Goal: Task Accomplishment & Management: Use online tool/utility

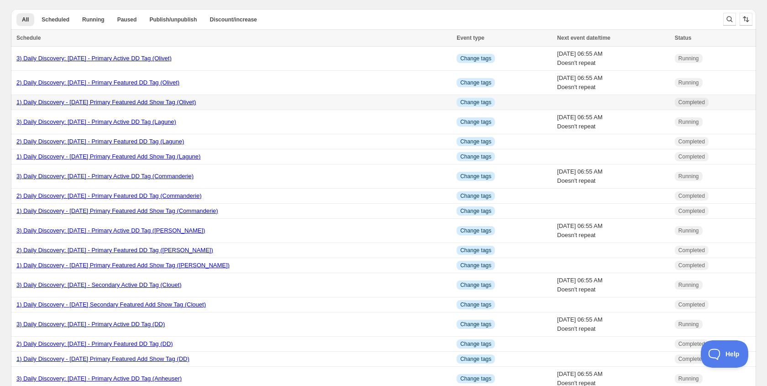
click at [169, 101] on link "1) Daily Discovery - [DATE] Primary Featured Add Show Tag (Olivet)" at bounding box center [105, 102] width 179 height 7
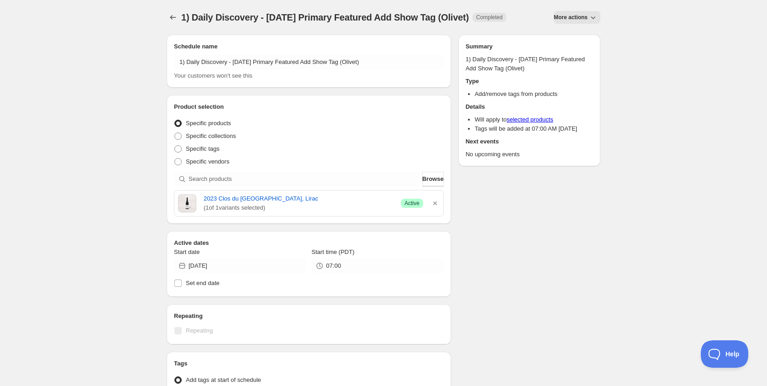
click at [576, 15] on span "More actions" at bounding box center [570, 17] width 34 height 7
click at [572, 35] on span "Duplicate" at bounding box center [576, 36] width 25 height 7
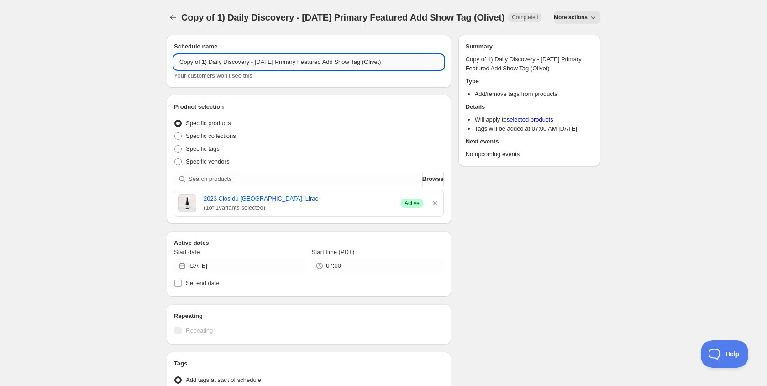
drag, startPoint x: 203, startPoint y: 73, endPoint x: 204, endPoint y: 81, distance: 8.3
click at [204, 69] on input "Copy of 1) Daily Discovery - [DATE] Primary Featured Add Show Tag (Olivet)" at bounding box center [309, 62] width 270 height 15
drag, startPoint x: 253, startPoint y: 62, endPoint x: 252, endPoint y: 77, distance: 15.1
click at [253, 62] on input "1) Daily Discovery - [DATE] Primary Featured Add Show Tag (Olivet)" at bounding box center [309, 62] width 270 height 15
drag, startPoint x: 381, startPoint y: 61, endPoint x: 378, endPoint y: 76, distance: 14.9
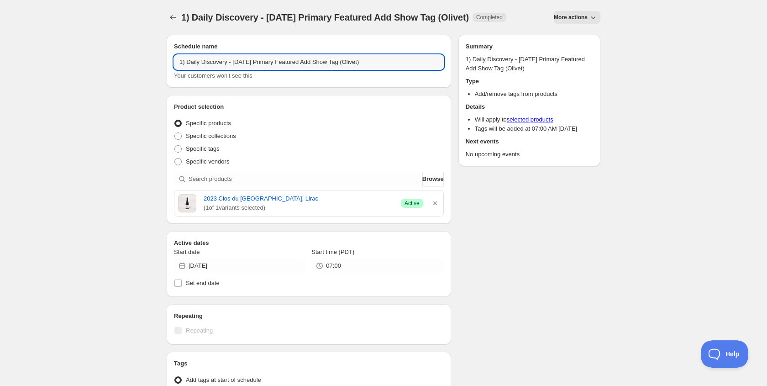
click at [381, 63] on input "1) Daily Discovery - [DATE] Primary Featured Add Show Tag (Olivet)" at bounding box center [309, 62] width 270 height 15
type input "1) Daily Discovery - [DATE] Primary Featured Add Show Tag (Rcraig)"
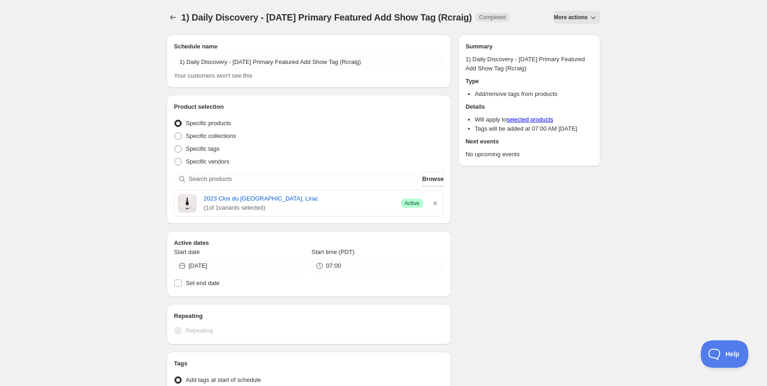
click at [434, 203] on icon "button" at bounding box center [435, 203] width 4 height 4
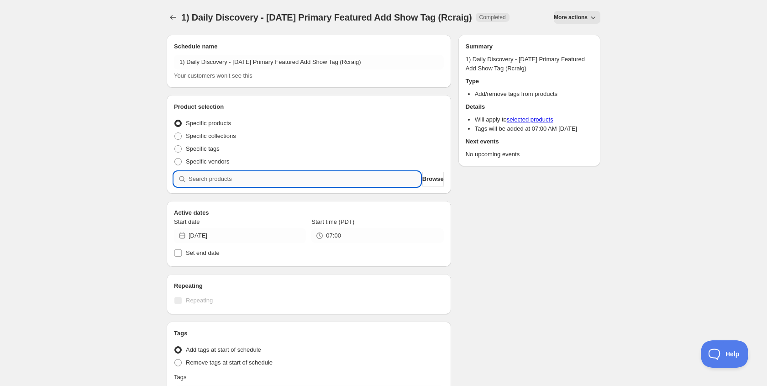
click at [296, 181] on input "search" at bounding box center [304, 179] width 232 height 15
paste input "SOMM2509-RCR14ACS-750"
type input "SOMM2509-RCR14ACS-750"
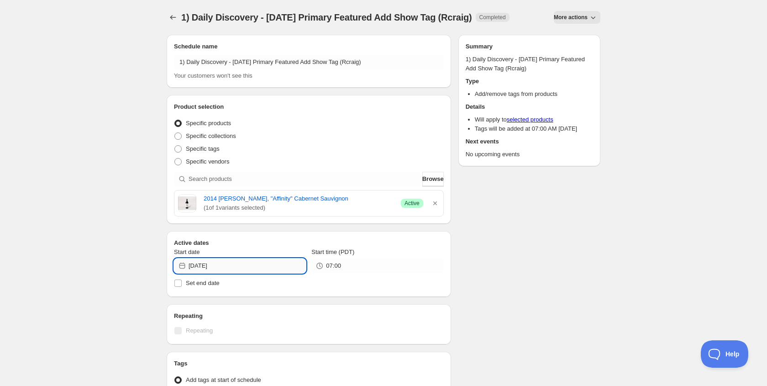
click at [289, 267] on input "[DATE]" at bounding box center [246, 265] width 117 height 15
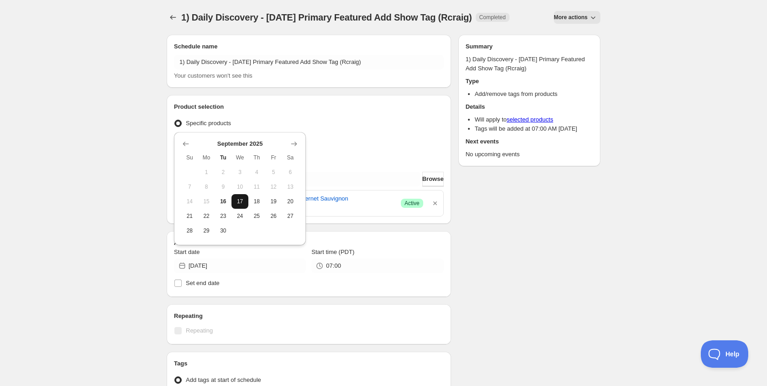
click at [238, 198] on span "17" at bounding box center [240, 201] width 10 height 7
type input "[DATE]"
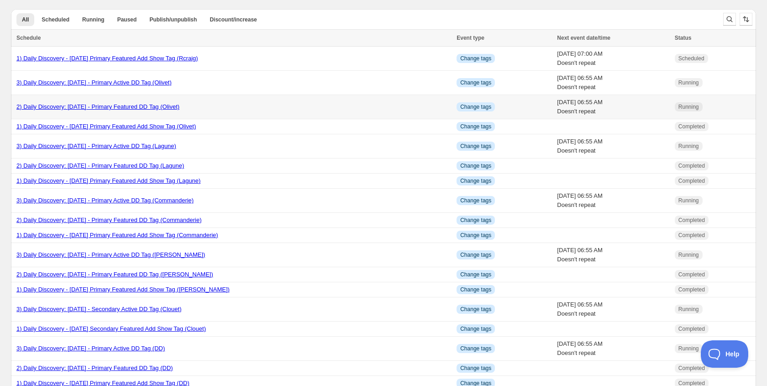
click at [131, 105] on link "2) Daily Discovery: [DATE] - Primary Featured DD Tag (Olivet)" at bounding box center [97, 106] width 163 height 7
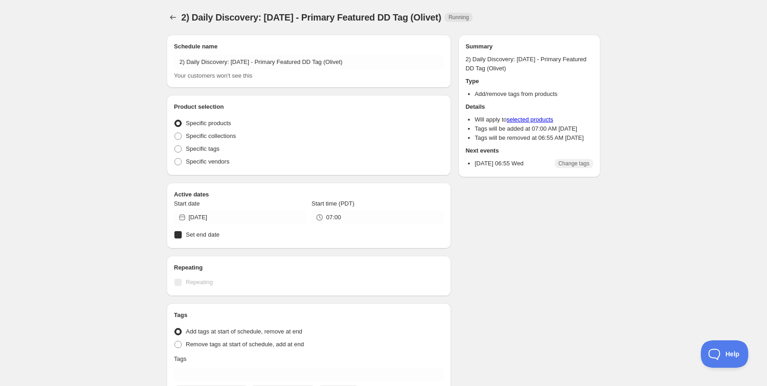
radio input "true"
checkbox input "true"
radio input "true"
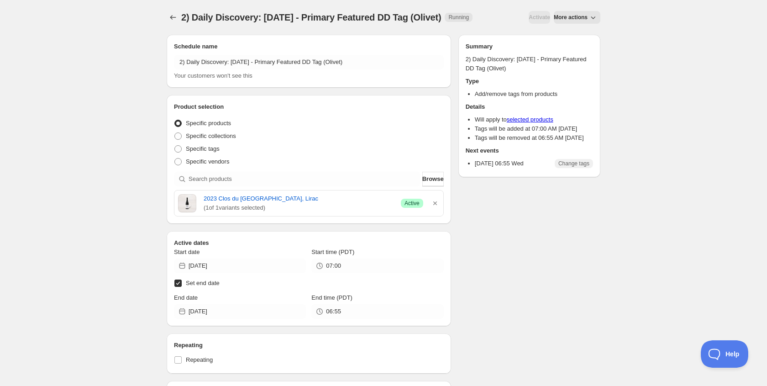
click at [575, 21] on span "More actions" at bounding box center [570, 17] width 34 height 7
click at [575, 36] on span "Duplicate" at bounding box center [576, 36] width 25 height 7
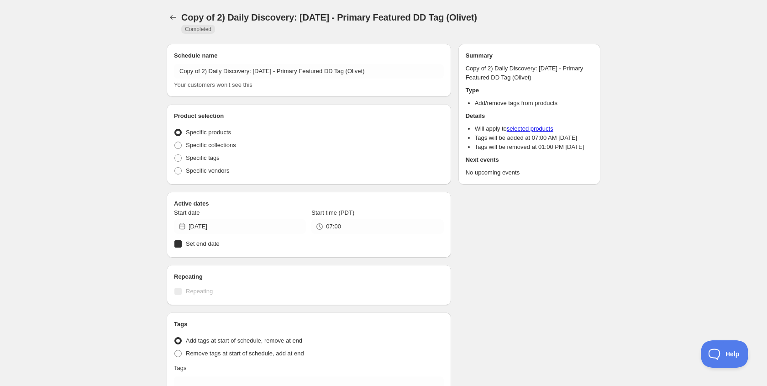
radio input "true"
checkbox input "true"
radio input "true"
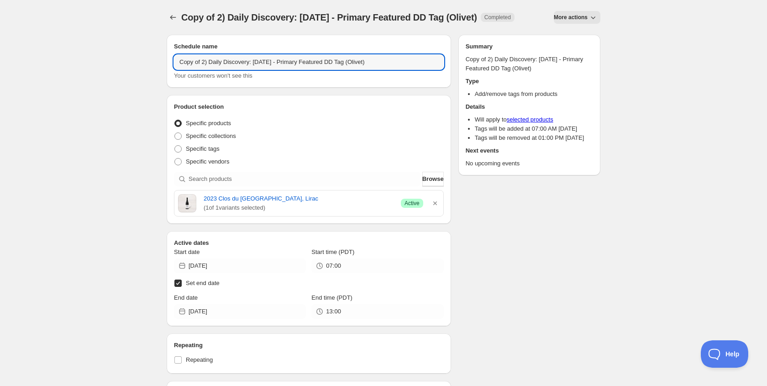
drag, startPoint x: 204, startPoint y: 64, endPoint x: 206, endPoint y: 71, distance: 7.1
click at [204, 64] on input "Copy of 2) Daily Discovery: [DATE] - Primary Featured DD Tag (Olivet)" at bounding box center [309, 62] width 270 height 15
drag, startPoint x: 252, startPoint y: 61, endPoint x: 251, endPoint y: 68, distance: 6.5
click at [252, 64] on input "2) Daily Discovery: [DATE] - Primary Featured DD Tag (Olivet)" at bounding box center [309, 62] width 270 height 15
drag, startPoint x: 364, startPoint y: 62, endPoint x: 364, endPoint y: 86, distance: 24.6
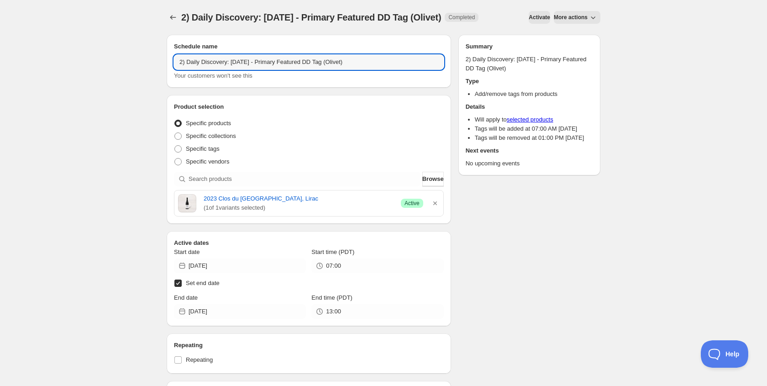
click at [364, 63] on input "2) Daily Discovery: [DATE] - Primary Featured DD Tag (Olivet)" at bounding box center [309, 62] width 270 height 15
type input "2) Daily Discovery: [DATE] - Primary Featured DD Tag (Rcraig)"
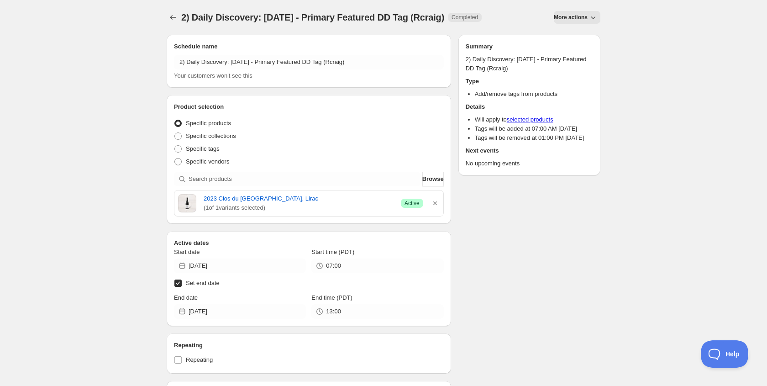
drag, startPoint x: 437, startPoint y: 202, endPoint x: 367, endPoint y: 191, distance: 70.7
click at [437, 202] on icon "button" at bounding box center [434, 202] width 9 height 9
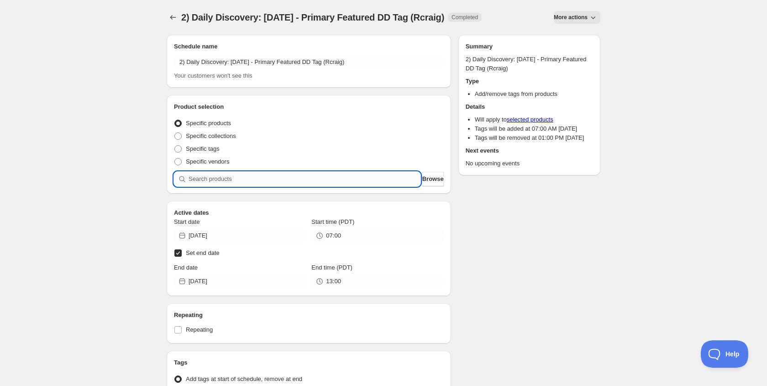
click at [318, 177] on input "search" at bounding box center [304, 179] width 232 height 15
paste input "SOMM2509-RCR14ACS-750"
type input "SOMM2509-RCR14ACS-750"
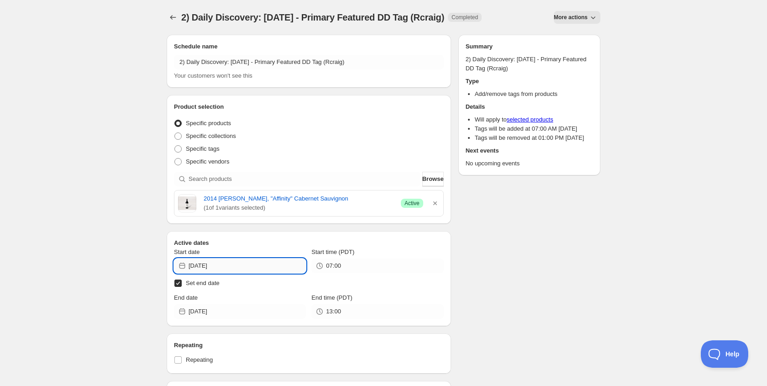
click at [277, 262] on input "[DATE]" at bounding box center [246, 265] width 117 height 15
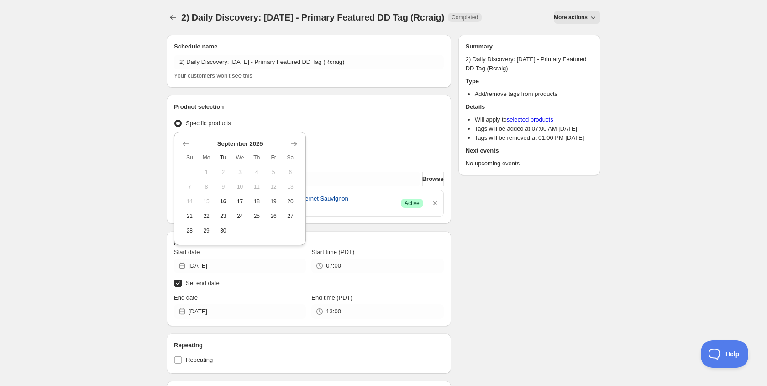
click at [240, 201] on span "17" at bounding box center [240, 201] width 10 height 7
type input "[DATE]"
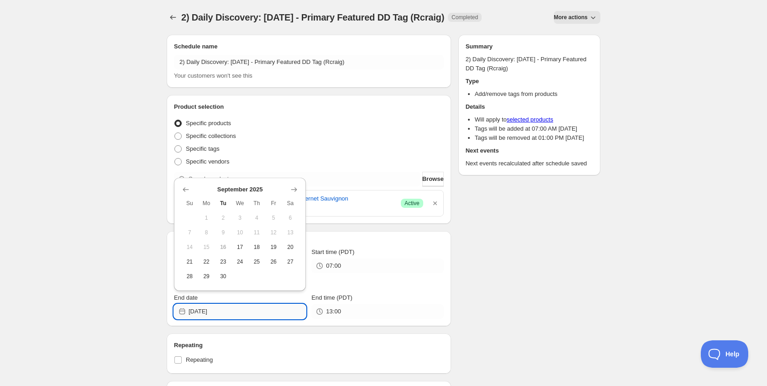
click at [250, 311] on input "[DATE]" at bounding box center [246, 311] width 117 height 15
click at [250, 249] on button "18" at bounding box center [256, 247] width 17 height 15
type input "[DATE]"
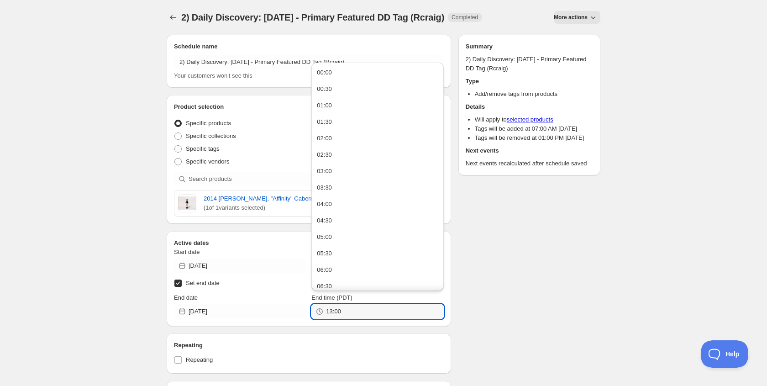
drag, startPoint x: 347, startPoint y: 310, endPoint x: 215, endPoint y: 303, distance: 132.5
click at [215, 303] on div "End date [DATE] End time (PDT) 13:00" at bounding box center [309, 306] width 270 height 26
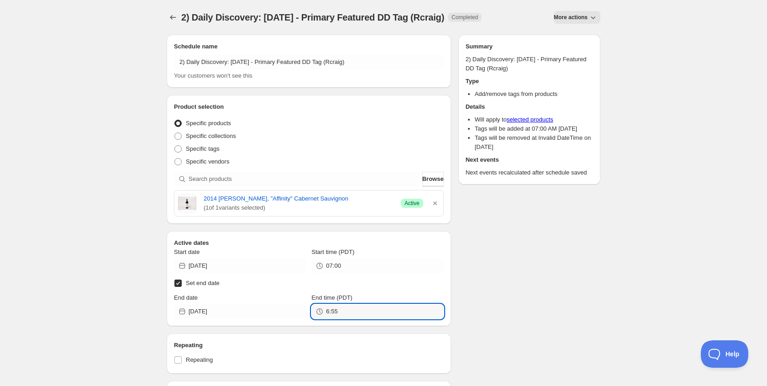
type input "06:55"
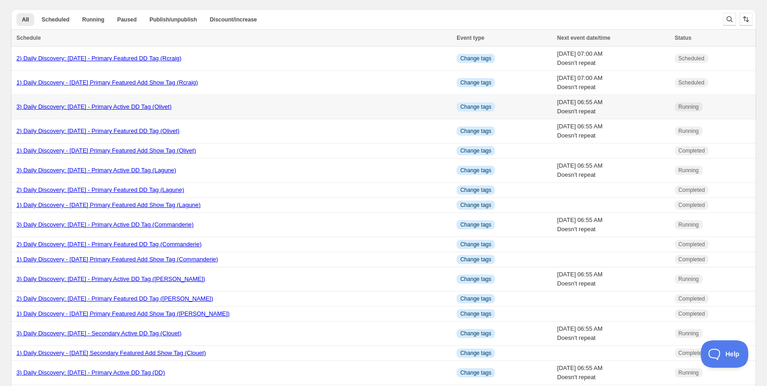
click at [94, 108] on link "3) Daily Discovery: [DATE] - Primary Active DD Tag (Olivet)" at bounding box center [93, 106] width 155 height 7
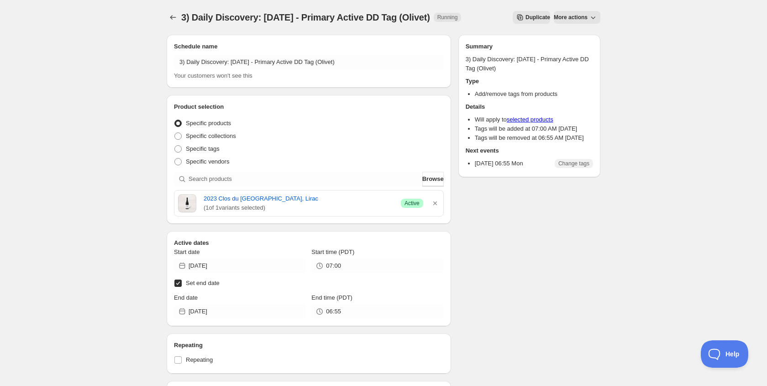
click at [525, 19] on span "Duplicate" at bounding box center [537, 17] width 25 height 7
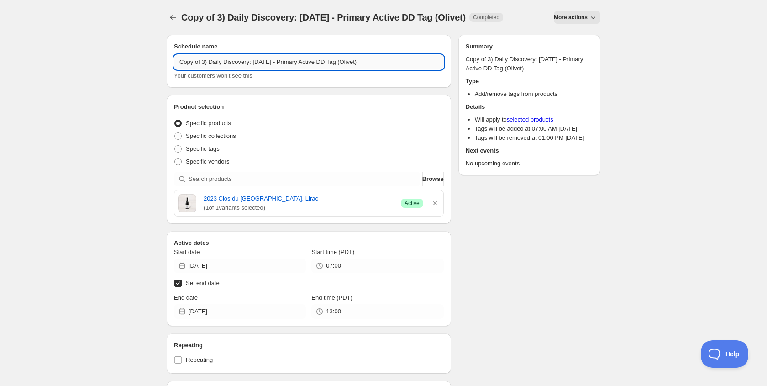
click at [202, 62] on input "Copy of 3) Daily Discovery: [DATE] - Primary Active DD Tag (Olivet)" at bounding box center [309, 62] width 270 height 15
drag, startPoint x: 204, startPoint y: 61, endPoint x: 207, endPoint y: 73, distance: 12.8
click at [204, 61] on input "Copy of 3) Daily Discovery: [DATE] - Primary Active DD Tag (Olivet)" at bounding box center [309, 62] width 270 height 15
click at [251, 62] on input "3) Daily Discovery: [DATE] - Primary Active DD Tag (Olivet)" at bounding box center [309, 62] width 270 height 15
drag, startPoint x: 356, startPoint y: 61, endPoint x: 360, endPoint y: 78, distance: 17.2
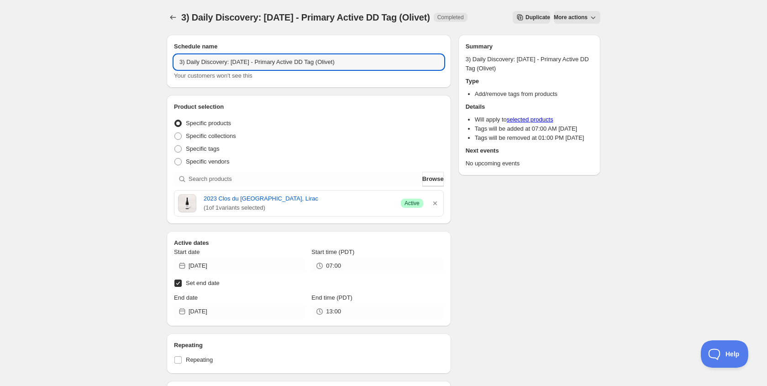
click at [356, 62] on input "3) Daily Discovery: [DATE] - Primary Active DD Tag (Olivet)" at bounding box center [309, 62] width 270 height 15
type input "3) Daily Discovery: [DATE] - Primary Active DD Tag (Rcraig)"
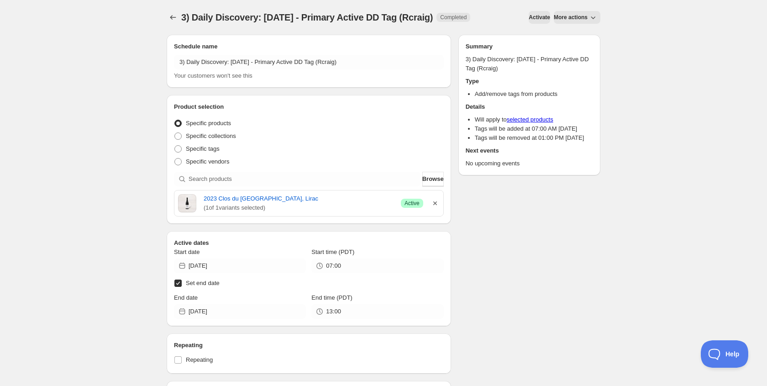
click at [438, 206] on icon "button" at bounding box center [434, 202] width 9 height 9
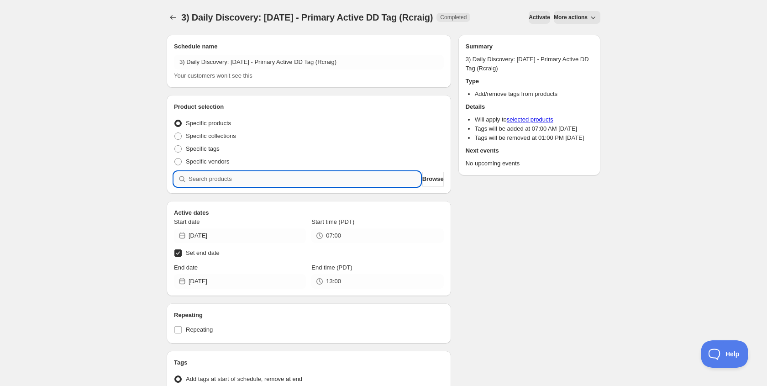
click at [338, 183] on input "search" at bounding box center [304, 179] width 232 height 15
paste input "SOMM2509-RCR14ACS-750"
type input "SOMM2509-RCR14ACS-750"
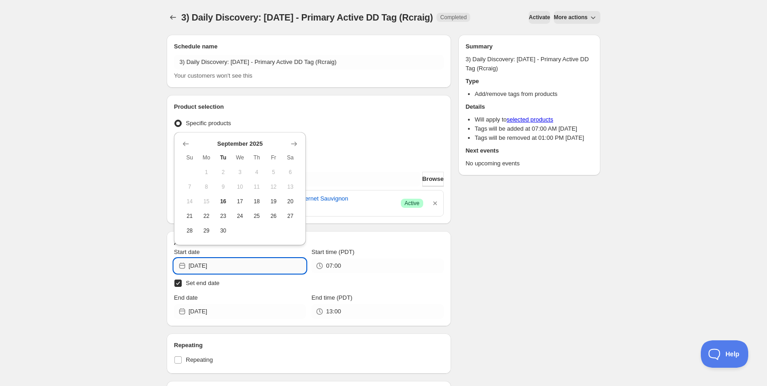
click at [245, 261] on input "[DATE]" at bounding box center [246, 265] width 117 height 15
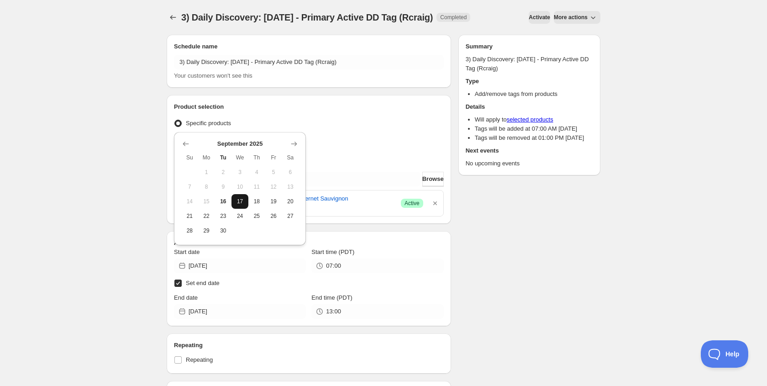
click at [238, 200] on span "17" at bounding box center [240, 201] width 10 height 7
type input "[DATE]"
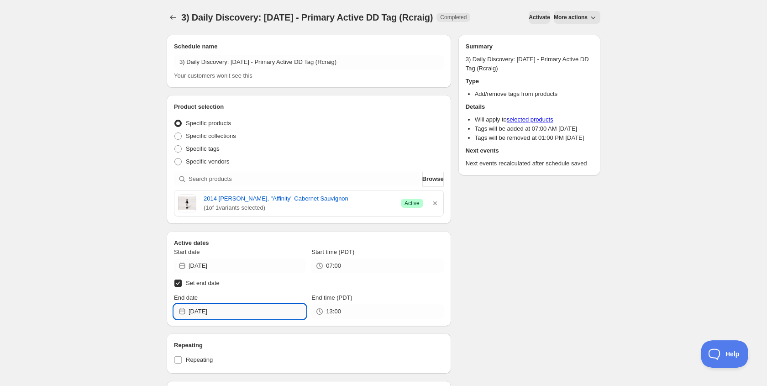
click at [262, 311] on input "[DATE]" at bounding box center [246, 311] width 117 height 15
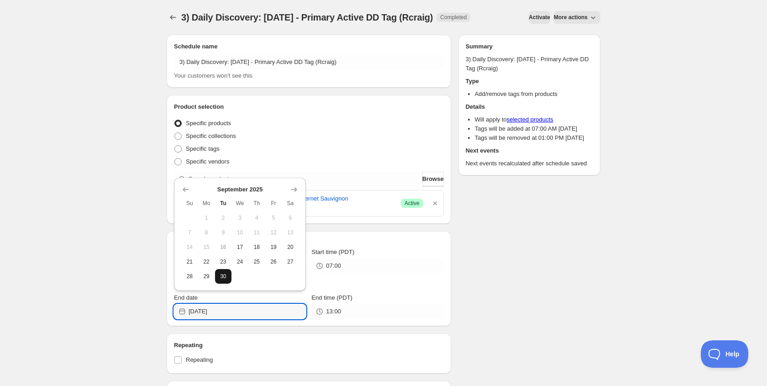
click at [224, 277] on span "30" at bounding box center [224, 275] width 10 height 7
type input "[DATE]"
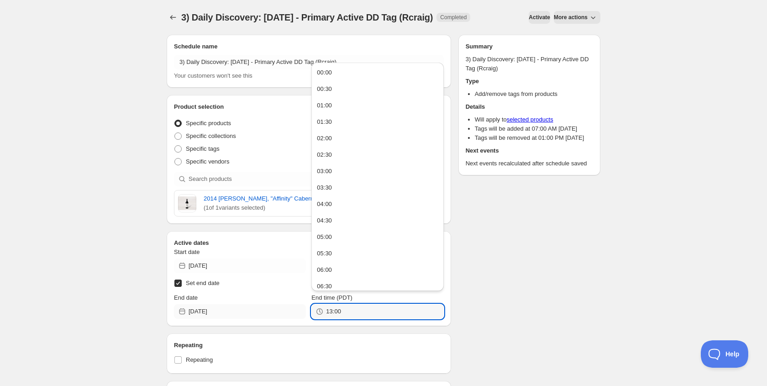
drag, startPoint x: 348, startPoint y: 312, endPoint x: 229, endPoint y: 310, distance: 118.6
click at [229, 310] on div "End date [DATE] End time (PDT) 13:00" at bounding box center [309, 306] width 270 height 26
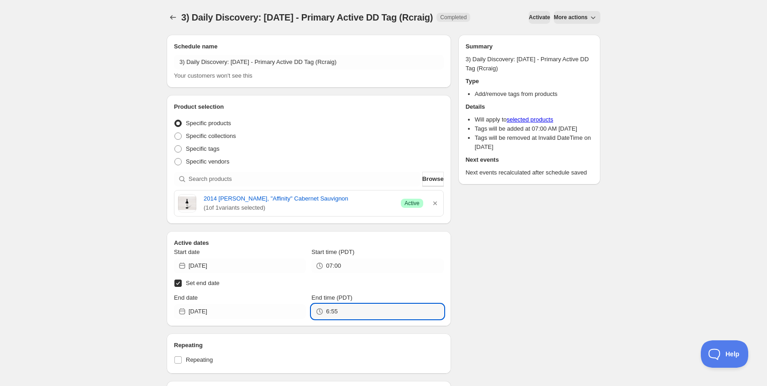
type input "06:55"
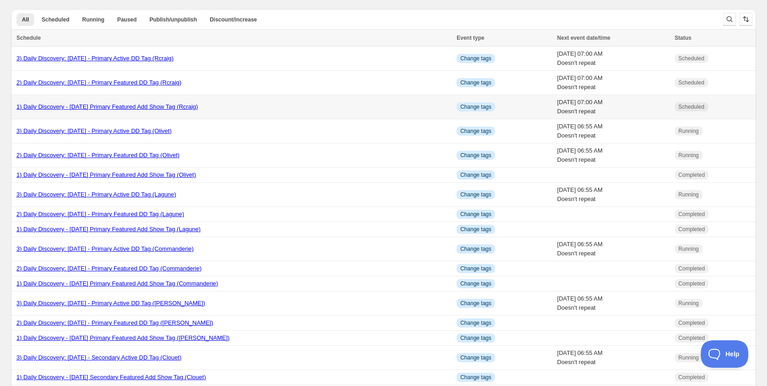
click at [119, 106] on link "1) Daily Discovery - [DATE] Primary Featured Add Show Tag (Rcraig)" at bounding box center [107, 106] width 182 height 7
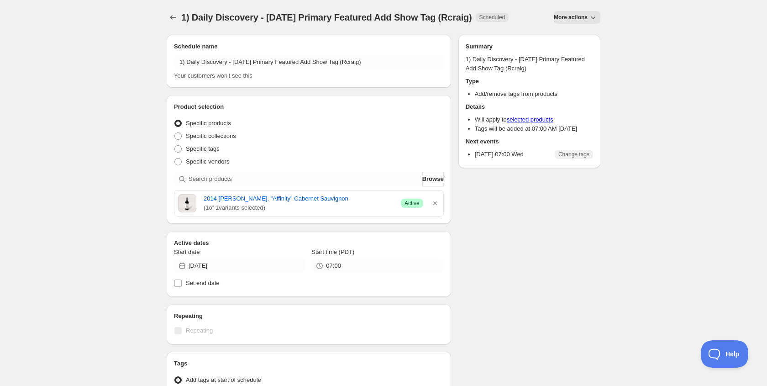
click at [582, 17] on span "More actions" at bounding box center [570, 17] width 34 height 7
click at [577, 33] on span "Duplicate" at bounding box center [576, 36] width 25 height 7
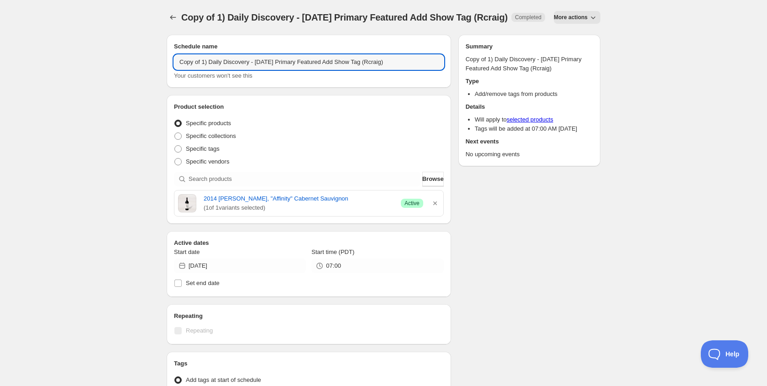
drag, startPoint x: 203, startPoint y: 72, endPoint x: 206, endPoint y: 94, distance: 22.1
click at [204, 69] on input "Copy of 1) Daily Discovery - [DATE] Primary Featured Add Show Tag (Rcraig)" at bounding box center [309, 62] width 270 height 15
drag, startPoint x: 253, startPoint y: 63, endPoint x: 252, endPoint y: 80, distance: 17.8
click at [253, 63] on input "1) Daily Discovery - [DATE] Primary Featured Add Show Tag (Rcraig)" at bounding box center [309, 62] width 270 height 15
click at [383, 63] on input "1) Daily Discovery - [DATE] Primary Featured Add Show Tag (Rcraig)" at bounding box center [309, 62] width 270 height 15
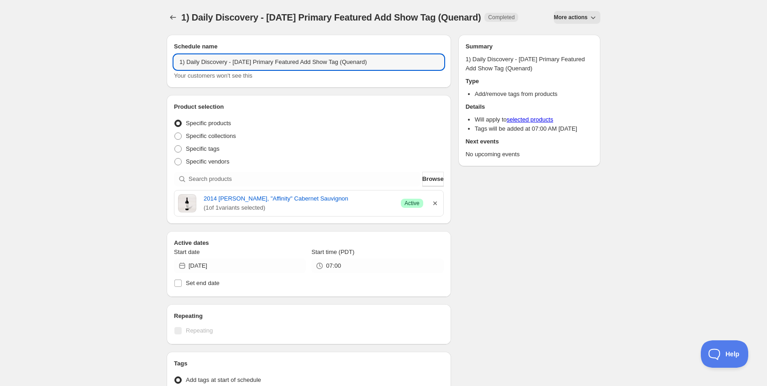
type input "1) Daily Discovery - [DATE] Primary Featured Add Show Tag (Quenard)"
drag, startPoint x: 433, startPoint y: 202, endPoint x: 402, endPoint y: 190, distance: 33.6
click at [433, 202] on icon "button" at bounding box center [435, 203] width 4 height 4
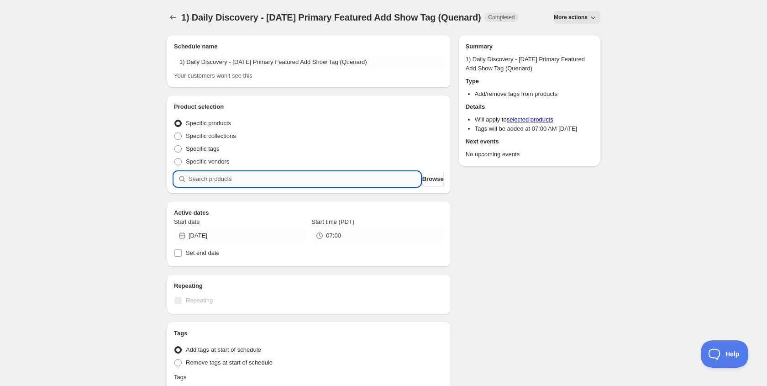
click at [344, 176] on input "search" at bounding box center [304, 179] width 232 height 15
paste input "SOMM2509-QRO22RDS-750"
type input "SOMM2509-QRO22RDS-750"
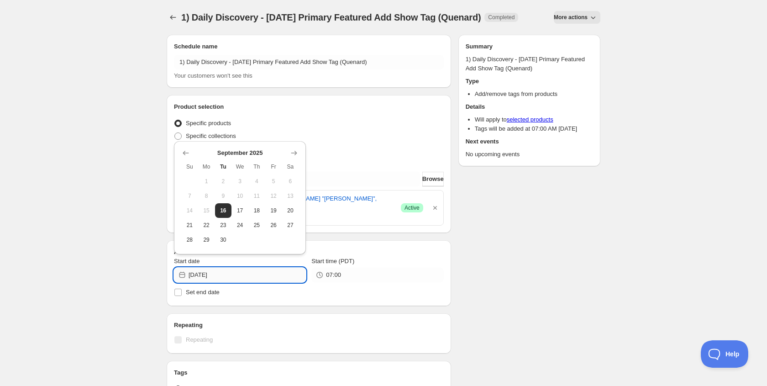
click at [268, 275] on input "[DATE]" at bounding box center [246, 274] width 117 height 15
click at [259, 214] on button "18" at bounding box center [256, 210] width 17 height 15
type input "[DATE]"
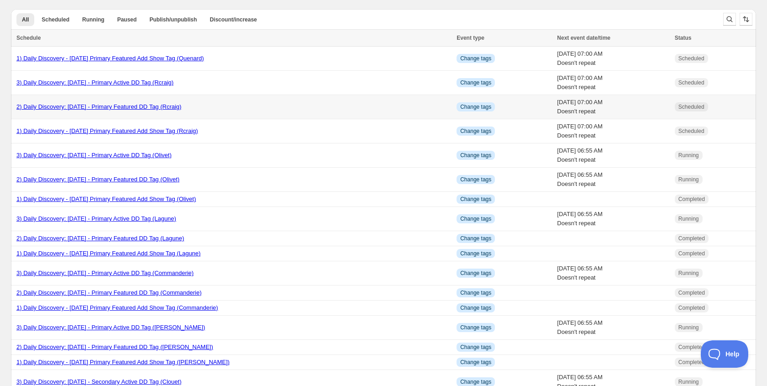
click at [92, 104] on link "2) Daily Discovery: [DATE] - Primary Featured DD Tag (Rcraig)" at bounding box center [98, 106] width 165 height 7
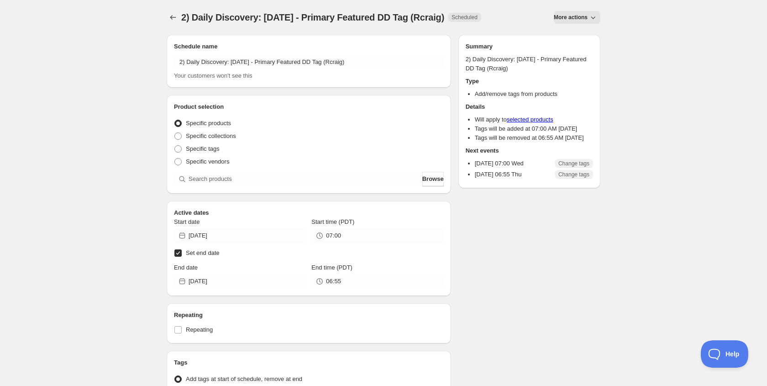
click at [579, 17] on span "More actions" at bounding box center [570, 17] width 34 height 7
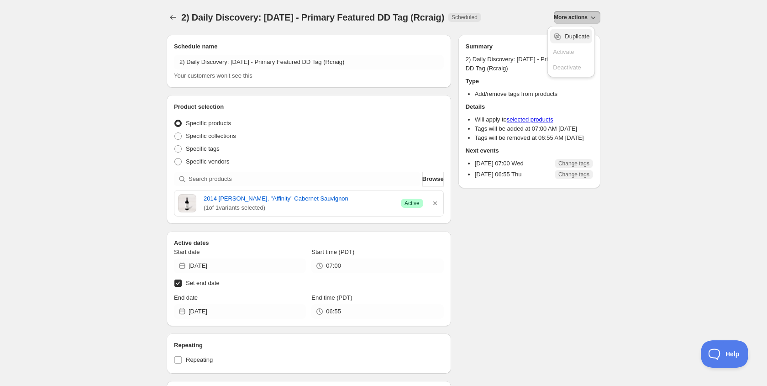
click at [574, 36] on span "Duplicate" at bounding box center [576, 36] width 25 height 7
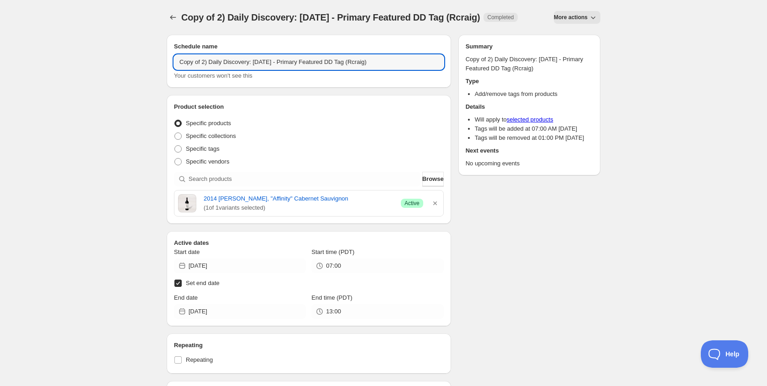
drag, startPoint x: 203, startPoint y: 62, endPoint x: 204, endPoint y: 74, distance: 12.5
click at [203, 63] on input "Copy of 2) Daily Discovery: [DATE] - Primary Featured DD Tag (Rcraig)" at bounding box center [309, 62] width 270 height 15
drag, startPoint x: 251, startPoint y: 63, endPoint x: 251, endPoint y: 96, distance: 32.4
click at [251, 63] on input "2) Daily Discovery: [DATE] - Primary Featured DD Tag (Rcraig)" at bounding box center [309, 62] width 270 height 15
drag, startPoint x: 365, startPoint y: 63, endPoint x: 359, endPoint y: 77, distance: 15.7
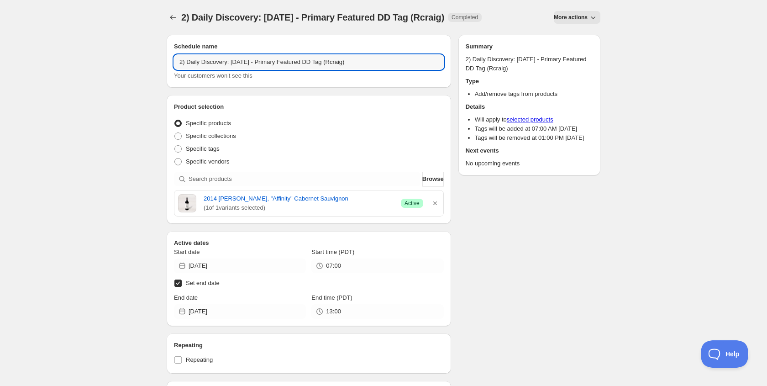
click at [365, 64] on input "2) Daily Discovery: [DATE] - Primary Featured DD Tag (Rcraig)" at bounding box center [309, 62] width 270 height 15
type input "2) Daily Discovery: [DATE] - Primary Featured DD Tag (Quenard)"
click at [435, 204] on icon "button" at bounding box center [435, 203] width 4 height 4
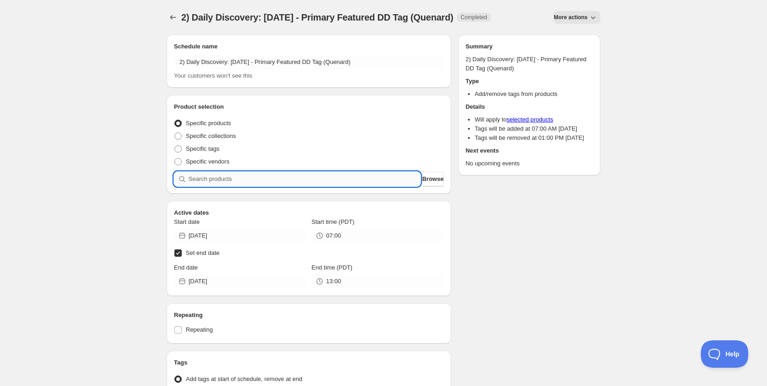
click at [390, 183] on input "search" at bounding box center [304, 179] width 232 height 15
paste input "SOMM2509-QRO22RDS-750"
type input "SOMM2509-QRO22RDS-750"
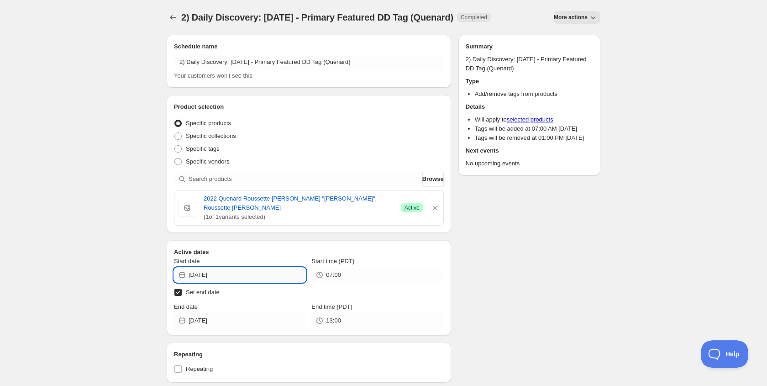
click at [283, 273] on input "[DATE]" at bounding box center [246, 274] width 117 height 15
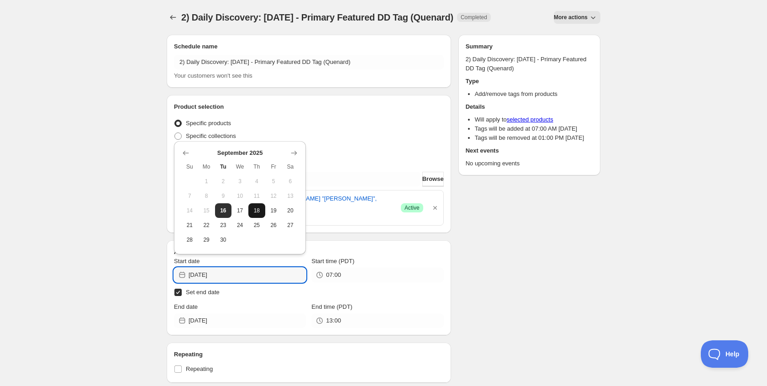
click at [256, 209] on span "18" at bounding box center [257, 210] width 10 height 7
type input "[DATE]"
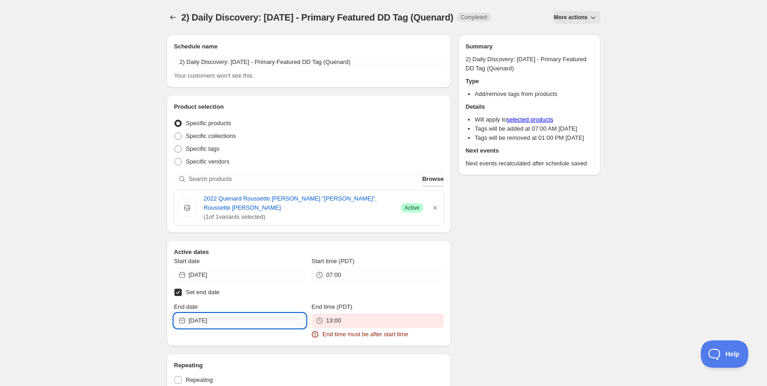
click at [272, 319] on input "[DATE]" at bounding box center [246, 320] width 117 height 15
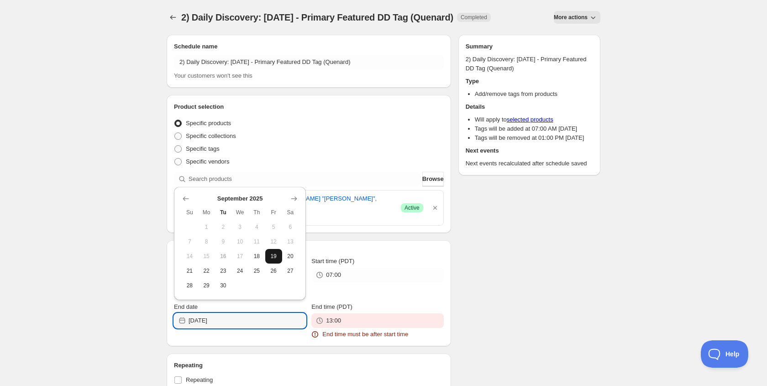
click at [273, 257] on span "19" at bounding box center [274, 255] width 10 height 7
type input "[DATE]"
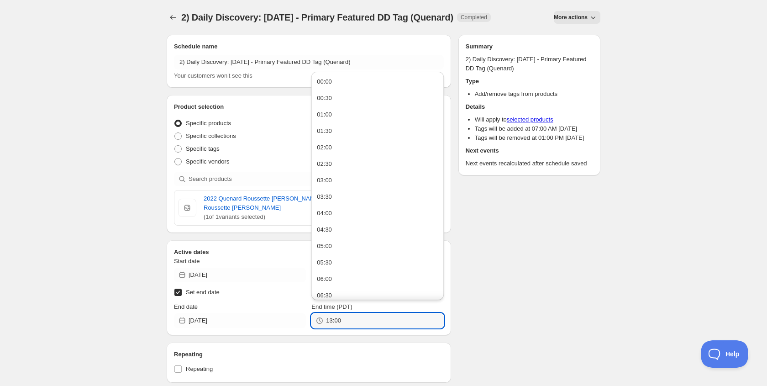
drag, startPoint x: 348, startPoint y: 317, endPoint x: 63, endPoint y: 300, distance: 285.7
click at [63, 300] on div "2) Daily Discovery: [DATE] - Primary Featured DD Tag (Quenard). This page is re…" at bounding box center [383, 304] width 767 height 609
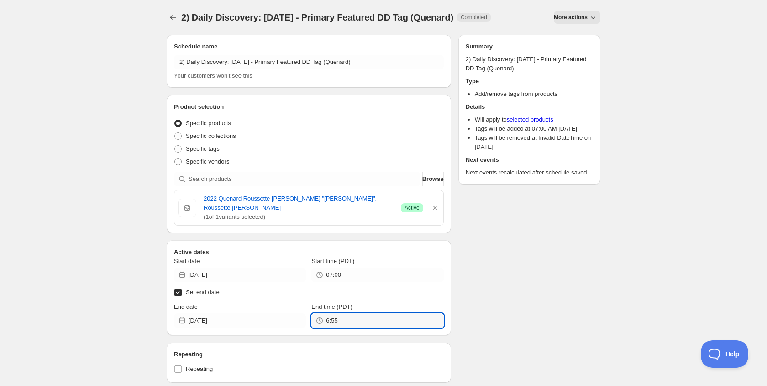
type input "06:55"
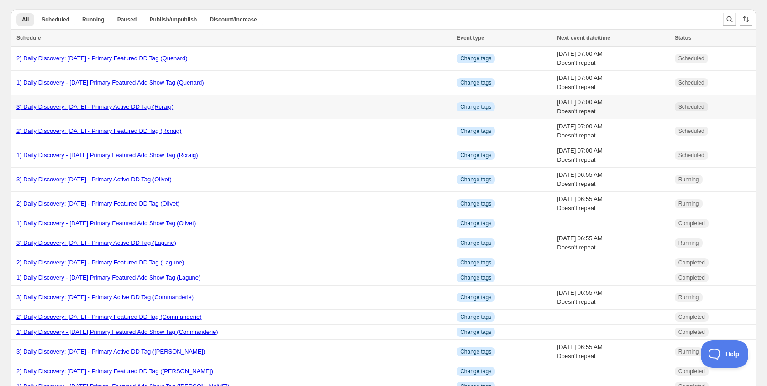
click at [58, 106] on link "3) Daily Discovery: [DATE] - Primary Active DD Tag (Rcraig)" at bounding box center [94, 106] width 157 height 7
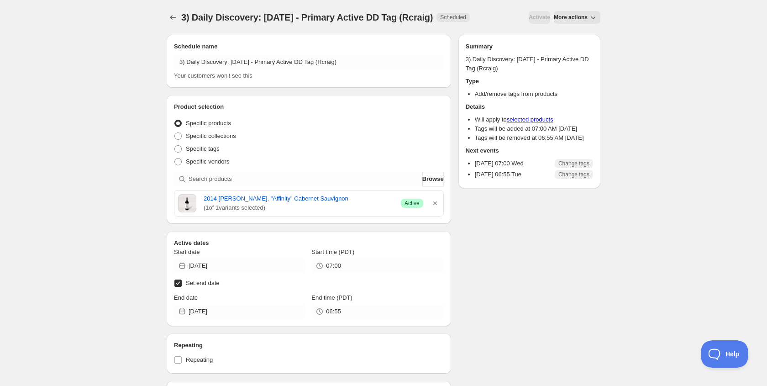
click at [561, 16] on span "More actions" at bounding box center [570, 17] width 34 height 7
click at [561, 38] on icon "Secondary action label" at bounding box center [557, 36] width 9 height 9
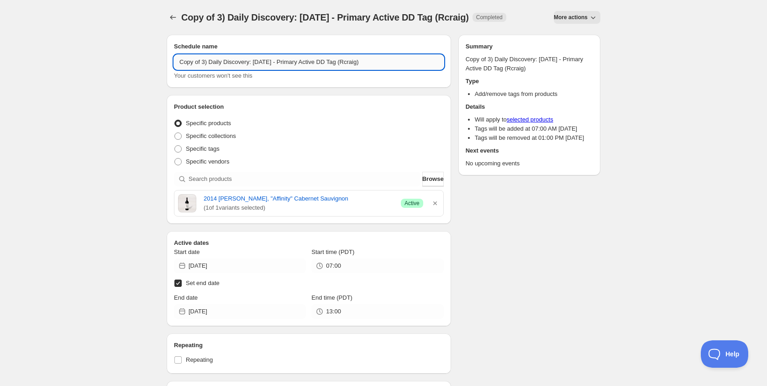
click at [204, 61] on input "Copy of 3) Daily Discovery: [DATE] - Primary Active DD Tag (Rcraig)" at bounding box center [309, 62] width 270 height 15
click at [358, 63] on input "3) Daily Discovery: [DATE] - Primary Active DD Tag (Rcraig)" at bounding box center [309, 62] width 270 height 15
type input "3) Daily Discovery: [DATE] - Primary Active DD Tag (Quenard)"
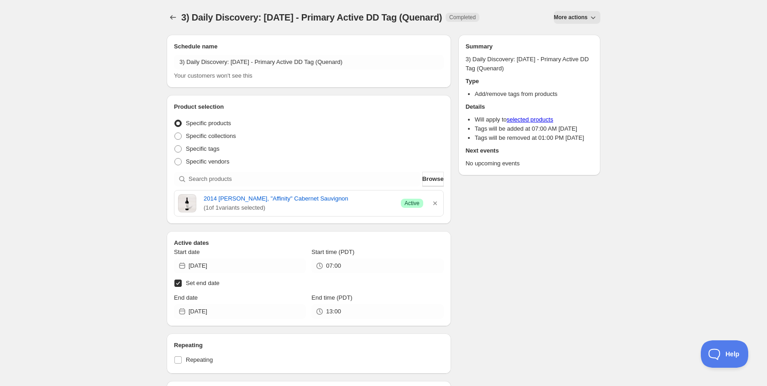
drag, startPoint x: 436, startPoint y: 201, endPoint x: 430, endPoint y: 198, distance: 6.8
click at [436, 201] on icon "button" at bounding box center [434, 202] width 9 height 9
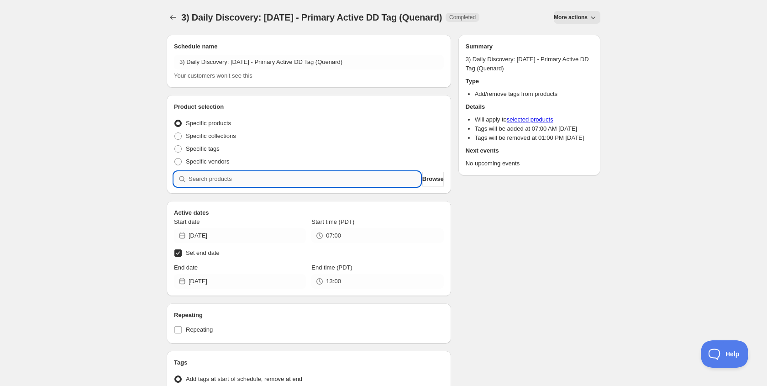
click at [360, 180] on input "search" at bounding box center [304, 179] width 232 height 15
paste input "SOMM2509-QRO22RDS-750"
type input "SOMM2509-QRO22RDS-750"
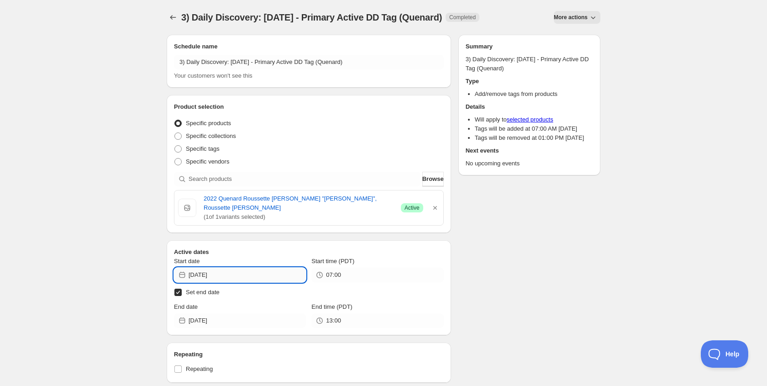
click at [277, 276] on input "[DATE]" at bounding box center [246, 274] width 117 height 15
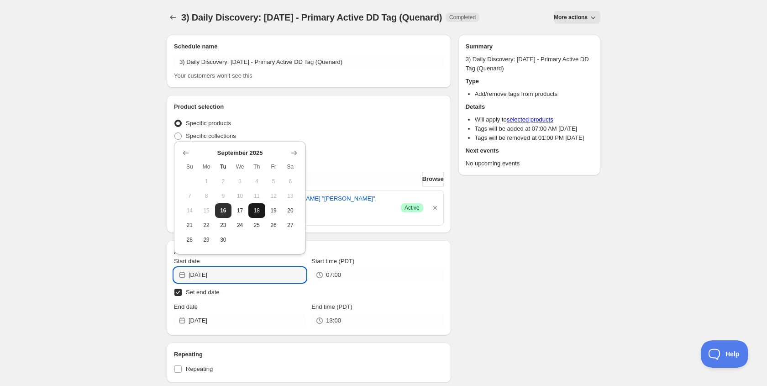
click at [257, 209] on span "18" at bounding box center [257, 210] width 10 height 7
type input "[DATE]"
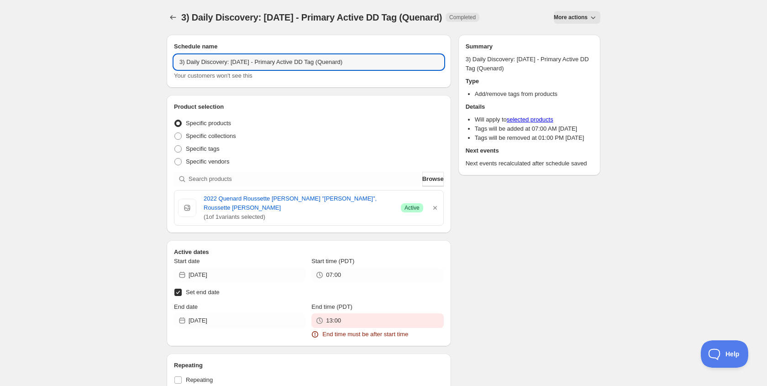
drag, startPoint x: 252, startPoint y: 61, endPoint x: 254, endPoint y: 79, distance: 18.3
click at [252, 62] on input "3) Daily Discovery: [DATE] - Primary Active DD Tag (Quenard)" at bounding box center [309, 62] width 270 height 15
type input "3) Daily Discovery: [DATE] - Primary Active DD Tag (Quenard)"
click at [272, 277] on input "[DATE]" at bounding box center [246, 274] width 117 height 15
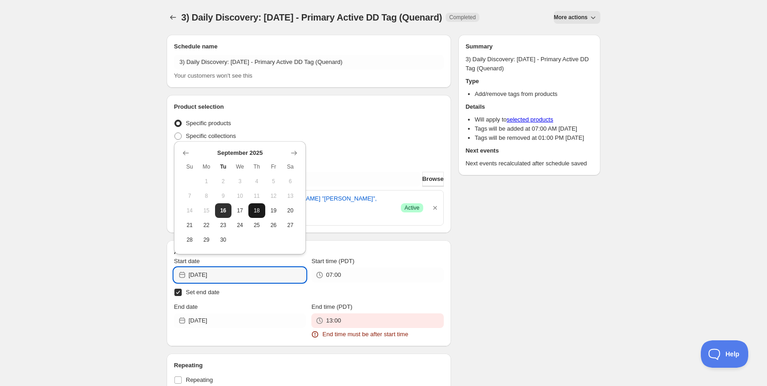
click at [254, 208] on span "18" at bounding box center [257, 210] width 10 height 7
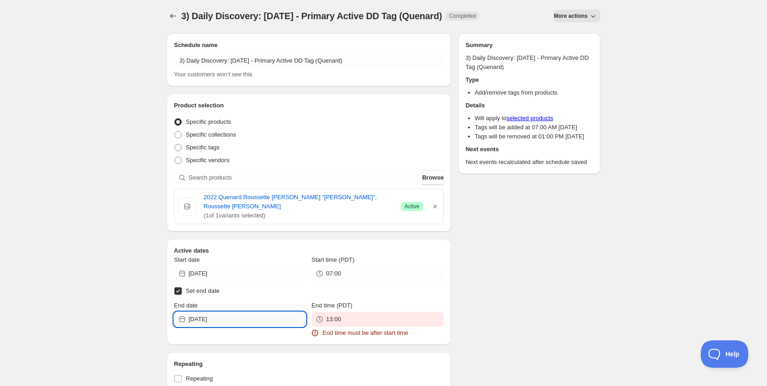
click at [265, 318] on input "[DATE]" at bounding box center [246, 319] width 117 height 15
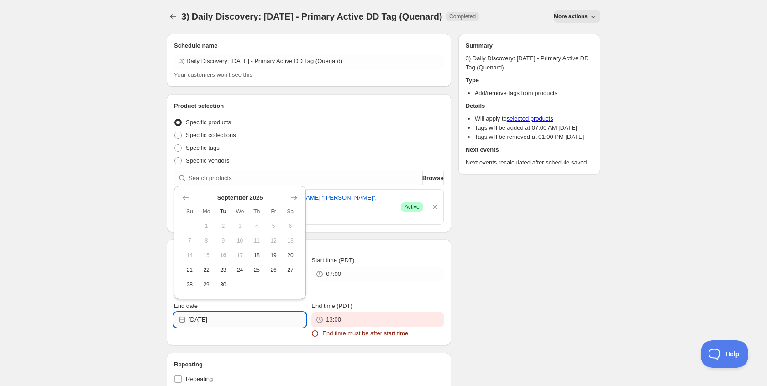
scroll to position [3, 0]
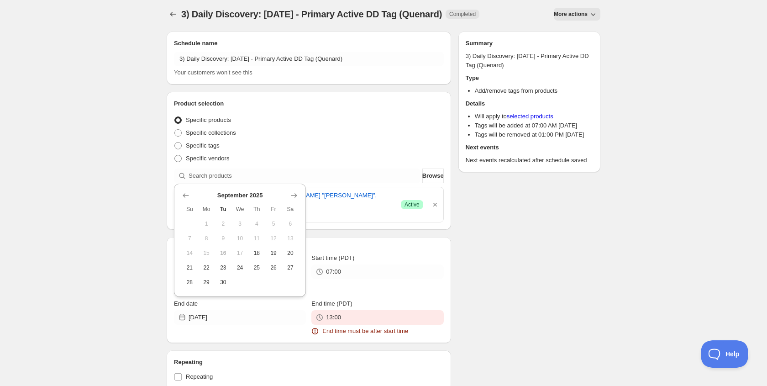
click at [294, 200] on button "Show next month, October 2025" at bounding box center [293, 195] width 13 height 13
click at [243, 225] on span "1" at bounding box center [240, 224] width 10 height 7
type input "[DATE]"
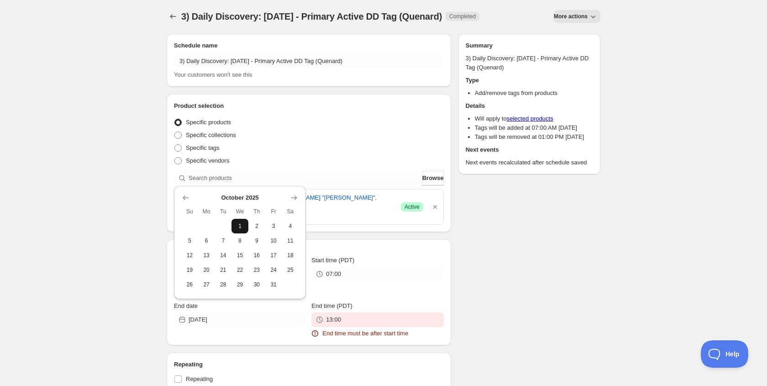
scroll to position [0, 0]
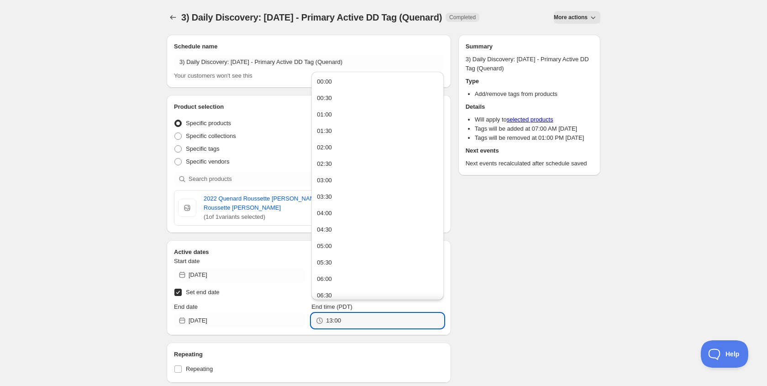
drag, startPoint x: 354, startPoint y: 322, endPoint x: 183, endPoint y: 314, distance: 171.3
click at [183, 314] on div "End date [DATE] End time (PDT) 13:00" at bounding box center [309, 315] width 270 height 26
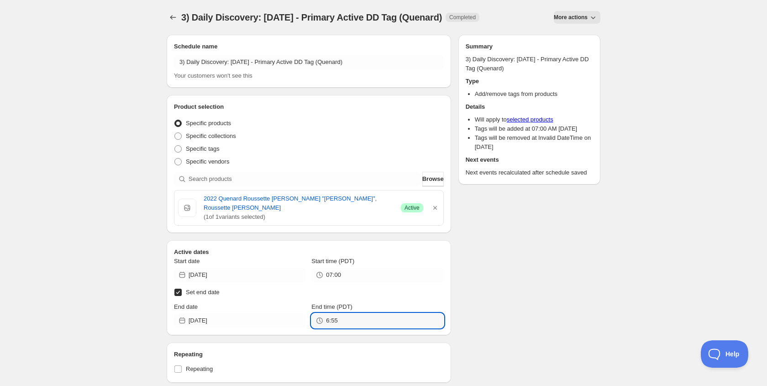
type input "06:55"
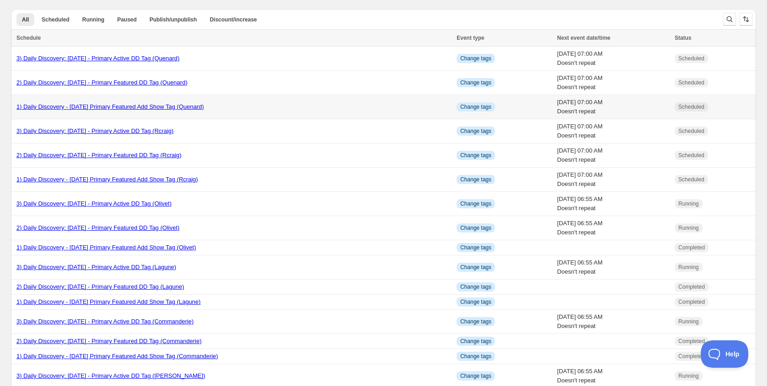
click at [96, 108] on link "1) Daily Discovery - [DATE] Primary Featured Add Show Tag (Quenard)" at bounding box center [110, 106] width 188 height 7
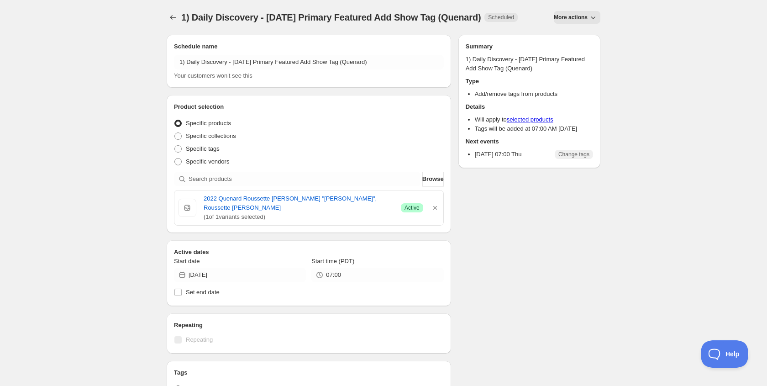
click at [572, 16] on span "More actions" at bounding box center [570, 17] width 34 height 7
click at [573, 35] on span "Duplicate" at bounding box center [576, 36] width 25 height 7
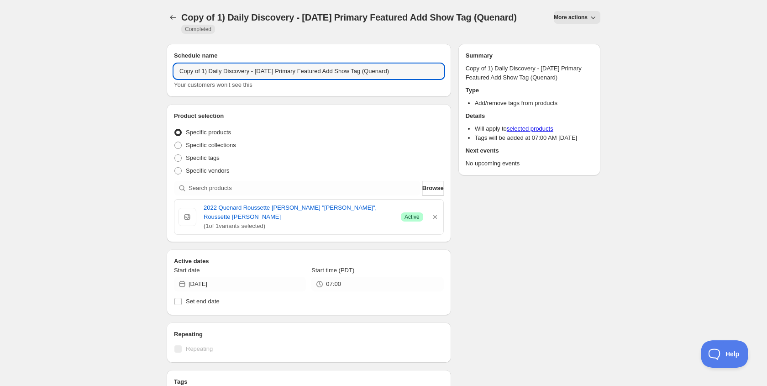
drag, startPoint x: 203, startPoint y: 71, endPoint x: 208, endPoint y: 81, distance: 11.6
click at [204, 72] on input "Copy of 1) Daily Discovery - [DATE] Primary Featured Add Show Tag (Quenard)" at bounding box center [309, 71] width 270 height 15
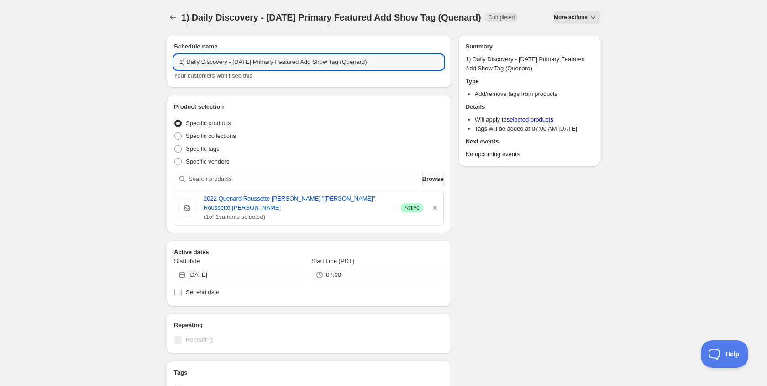
drag, startPoint x: 253, startPoint y: 61, endPoint x: 252, endPoint y: 83, distance: 22.8
click at [253, 62] on input "1) Daily Discovery - [DATE] Primary Featured Add Show Tag (Quenard)" at bounding box center [309, 62] width 270 height 15
drag, startPoint x: 389, startPoint y: 62, endPoint x: 391, endPoint y: 68, distance: 6.2
click at [390, 65] on input "1) Daily Discovery - [DATE] Primary Featured Add Show Tag (Quenard)" at bounding box center [309, 62] width 270 height 15
type input "1) Daily Discovery - [DATE] Primary Featured Add Show Tag (Canon)"
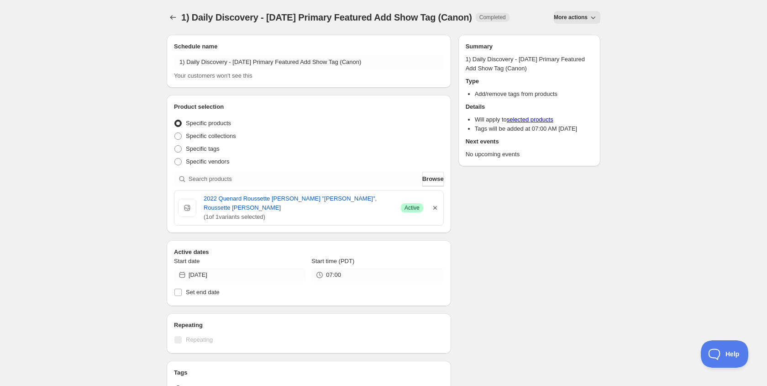
click at [437, 209] on icon "button" at bounding box center [434, 207] width 9 height 9
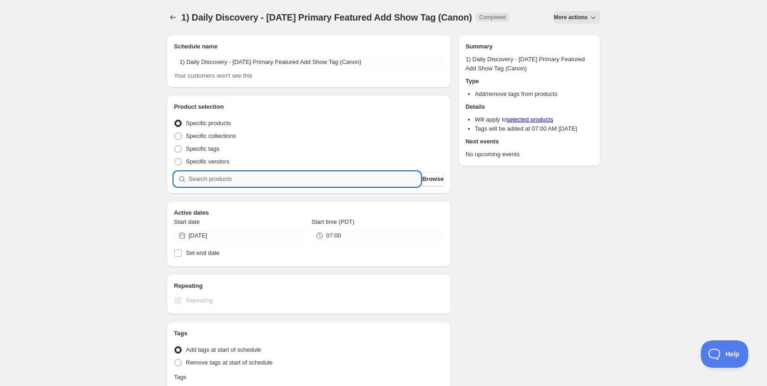
click at [323, 176] on input "search" at bounding box center [304, 179] width 232 height 15
paste input "SOMM2310-CCC19LDP-750"
type input "SOMM2310-CCC19LDP-750"
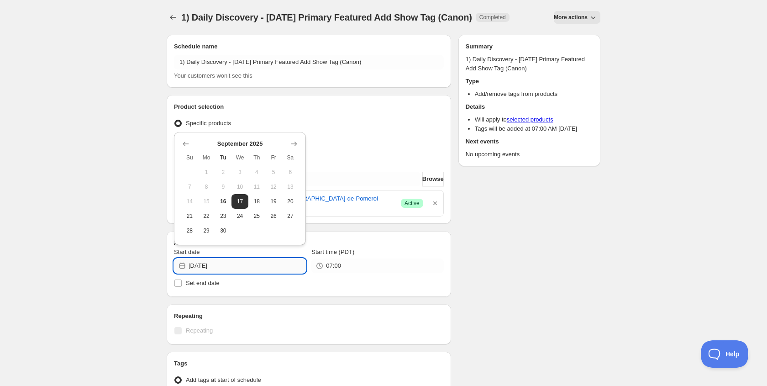
click at [279, 268] on input "[DATE]" at bounding box center [246, 265] width 117 height 15
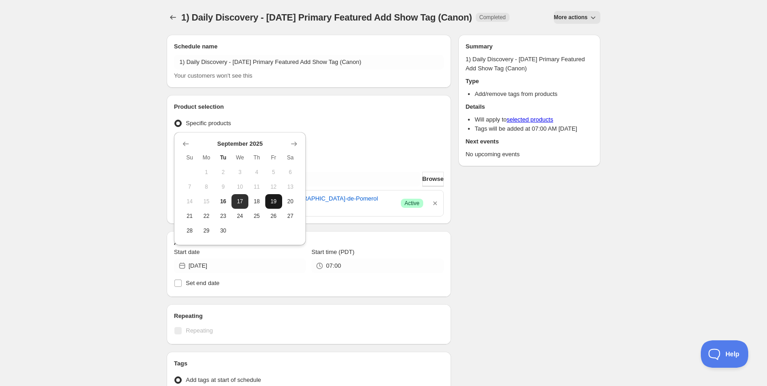
click at [270, 202] on span "19" at bounding box center [274, 201] width 10 height 7
type input "[DATE]"
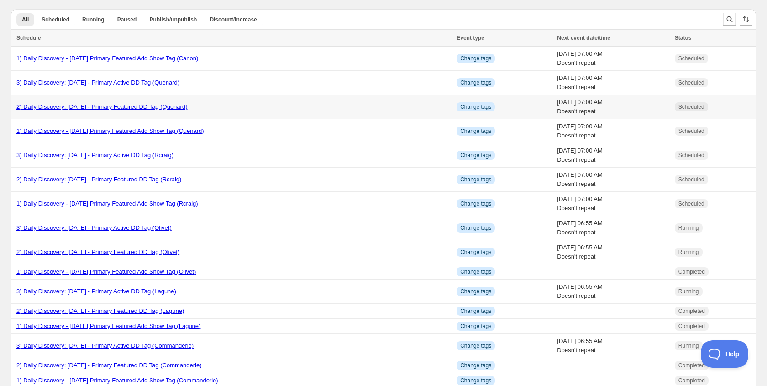
click at [98, 104] on link "2) Daily Discovery: [DATE] - Primary Featured DD Tag (Quenard)" at bounding box center [101, 106] width 171 height 7
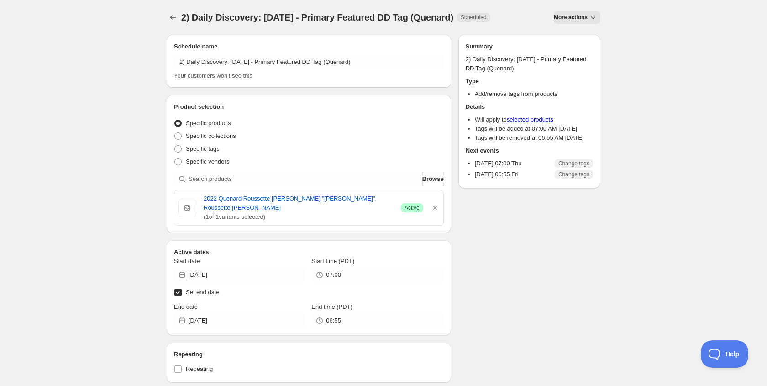
click at [571, 18] on span "More actions" at bounding box center [570, 17] width 34 height 7
click at [571, 39] on span "Duplicate" at bounding box center [576, 36] width 25 height 7
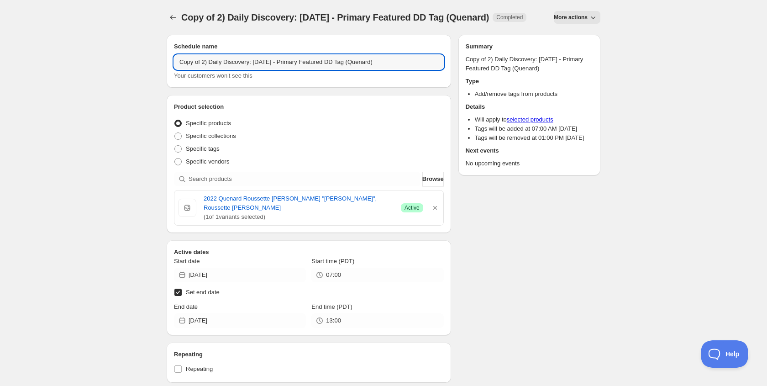
drag, startPoint x: 203, startPoint y: 71, endPoint x: 205, endPoint y: 83, distance: 11.6
click at [203, 69] on input "Copy of 2) Daily Discovery: [DATE] - Primary Featured DD Tag (Quenard)" at bounding box center [309, 62] width 270 height 15
drag, startPoint x: 252, startPoint y: 65, endPoint x: 245, endPoint y: 77, distance: 13.3
click at [252, 66] on input "2) Daily Discovery: [DATE] - Primary Featured DD Tag (Quenard)" at bounding box center [309, 62] width 270 height 15
drag, startPoint x: 372, startPoint y: 63, endPoint x: 371, endPoint y: 76, distance: 13.7
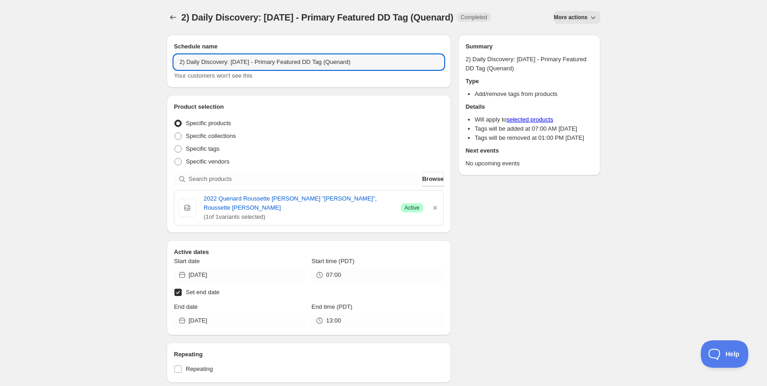
click at [372, 65] on input "2) Daily Discovery: [DATE] - Primary Featured DD Tag (Quenard)" at bounding box center [309, 62] width 270 height 15
type input "2) Daily Discovery: [DATE] - Primary Featured DD Tag (Canon)"
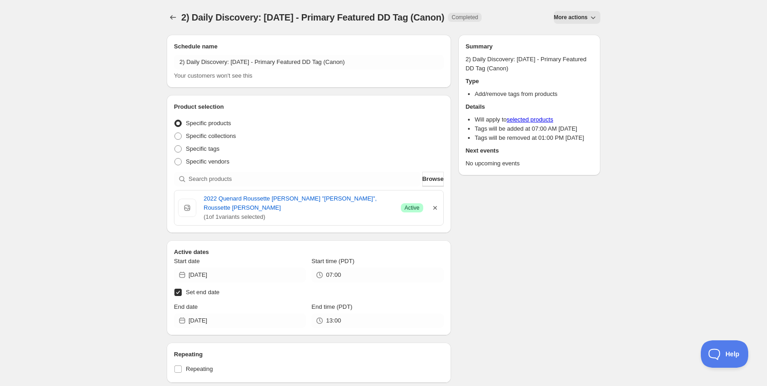
click at [435, 210] on icon "button" at bounding box center [434, 207] width 9 height 9
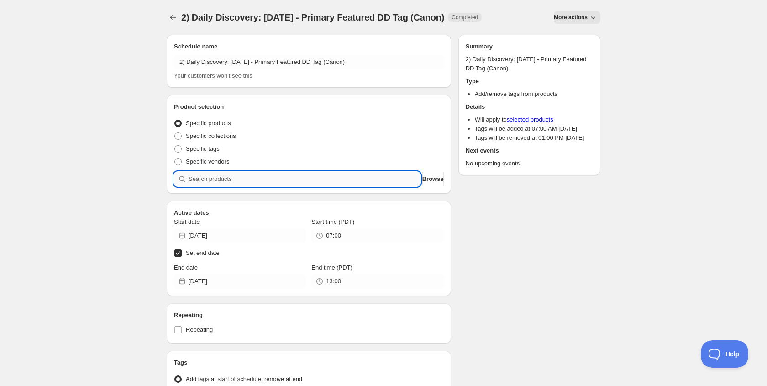
click at [324, 177] on input "search" at bounding box center [304, 179] width 232 height 15
paste input "SOMM2310-CCC19LDP-750"
type input "SOMM2310-CCC19LDP-750"
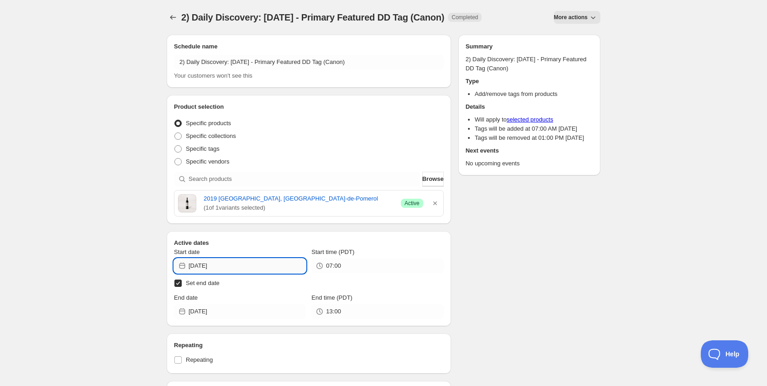
click at [246, 263] on input "[DATE]" at bounding box center [246, 265] width 117 height 15
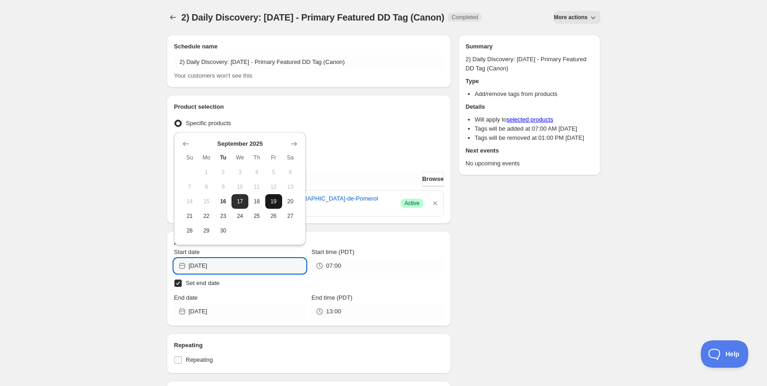
click at [277, 202] on span "19" at bounding box center [274, 201] width 10 height 7
type input "[DATE]"
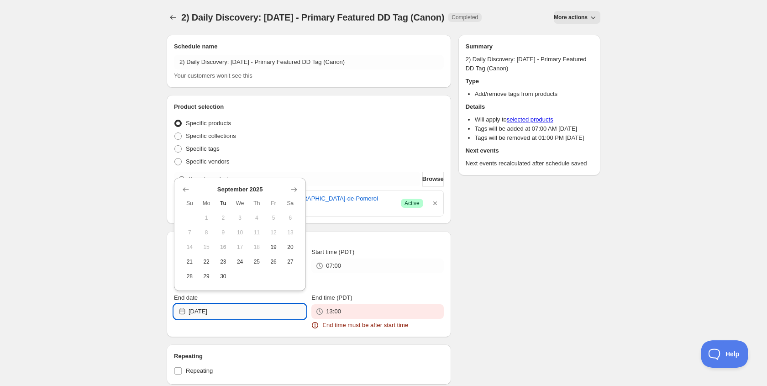
click at [265, 309] on input "[DATE]" at bounding box center [246, 311] width 117 height 15
click at [295, 191] on icon "Show next month, October 2025" at bounding box center [293, 189] width 9 height 9
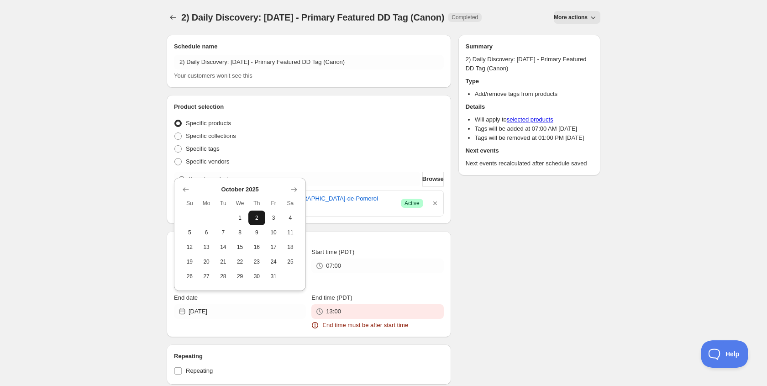
click at [258, 220] on span "2" at bounding box center [257, 217] width 10 height 7
type input "[DATE]"
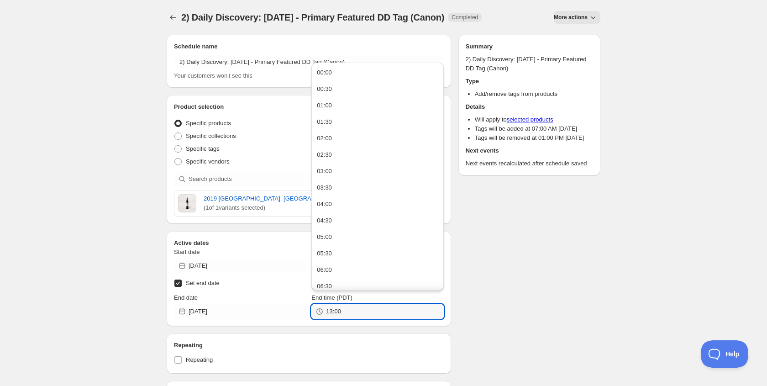
drag, startPoint x: 344, startPoint y: 312, endPoint x: 114, endPoint y: 312, distance: 230.9
click at [115, 312] on div "2) Daily Discovery: [DATE] - Primary Featured DD Tag (Canon). This page is read…" at bounding box center [383, 300] width 767 height 600
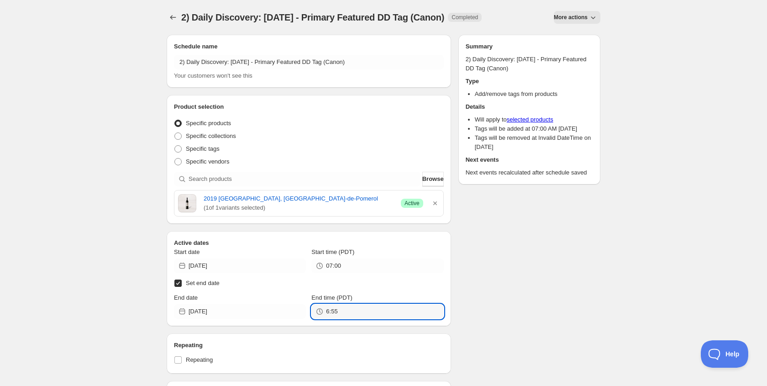
type input "06:55"
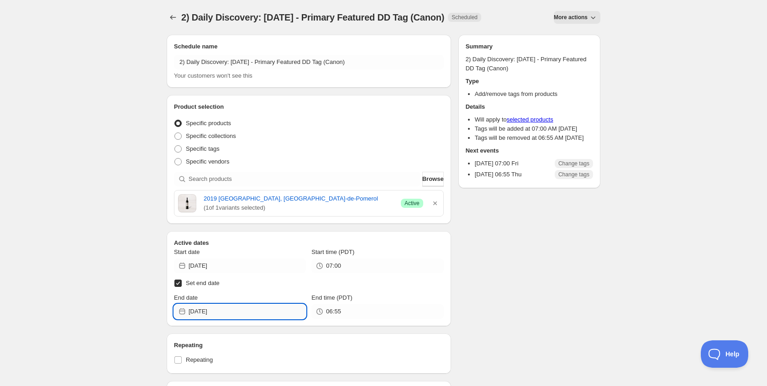
click at [239, 311] on input "[DATE]" at bounding box center [246, 311] width 117 height 15
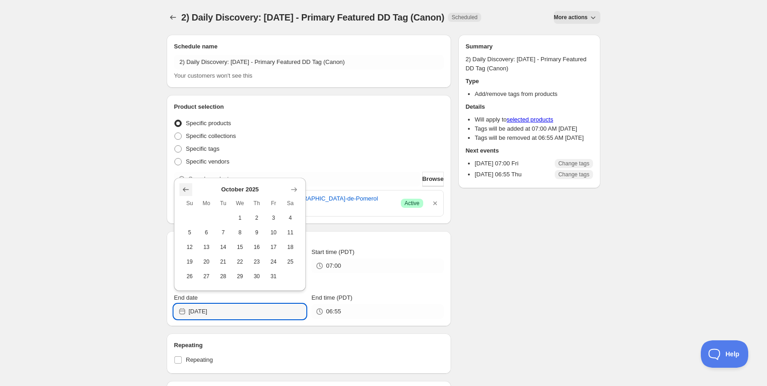
click at [184, 188] on icon "Show previous month, September 2025" at bounding box center [186, 189] width 6 height 5
click at [289, 247] on span "20" at bounding box center [291, 246] width 10 height 7
type input "[DATE]"
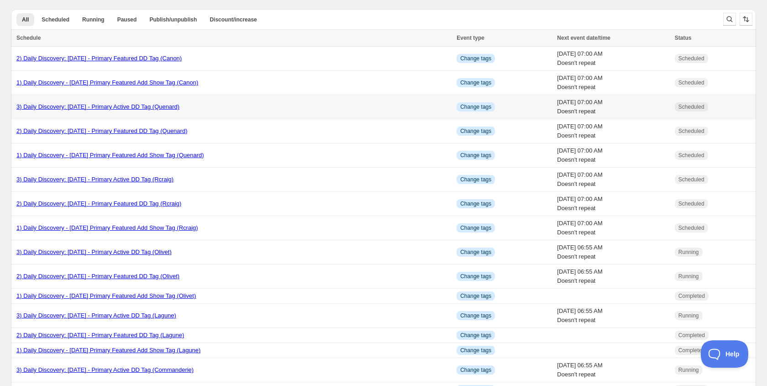
click at [101, 108] on link "3) Daily Discovery: [DATE] - Primary Active DD Tag (Quenard)" at bounding box center [97, 106] width 163 height 7
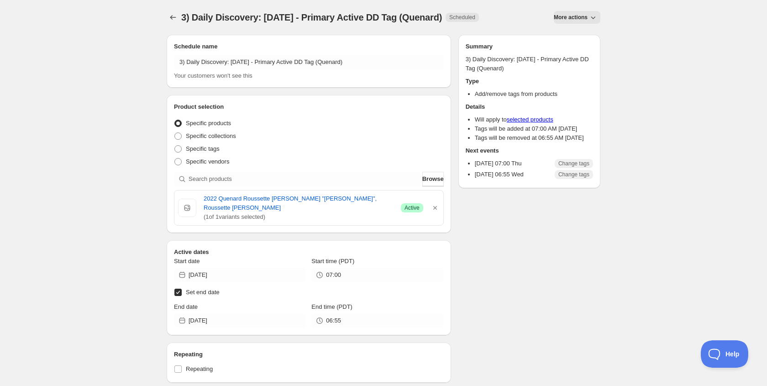
click at [572, 16] on span "More actions" at bounding box center [570, 17] width 34 height 7
click at [566, 34] on span "Duplicate" at bounding box center [576, 36] width 25 height 7
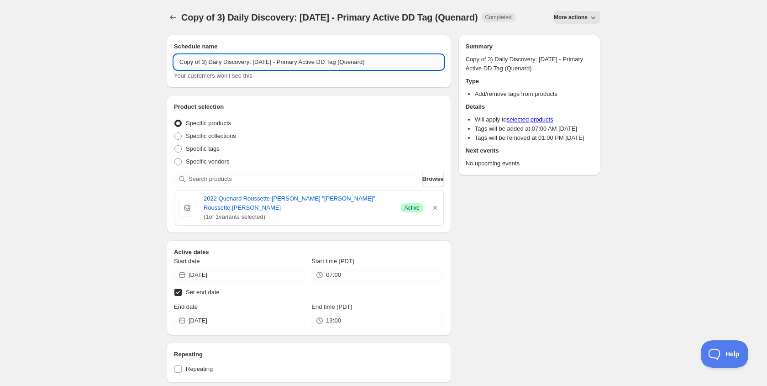
click at [204, 62] on input "Copy of 3) Daily Discovery: [DATE] - Primary Active DD Tag (Quenard)" at bounding box center [309, 62] width 270 height 15
drag, startPoint x: 251, startPoint y: 60, endPoint x: 250, endPoint y: 70, distance: 10.1
click at [251, 63] on input "3) Daily Discovery: [DATE] - Primary Active DD Tag (Quenard)" at bounding box center [309, 62] width 270 height 15
drag, startPoint x: 365, startPoint y: 62, endPoint x: 359, endPoint y: 83, distance: 22.1
click at [364, 63] on input "3) Daily Discovery: [DATE] - Primary Active DD Tag (Quenard)" at bounding box center [309, 62] width 270 height 15
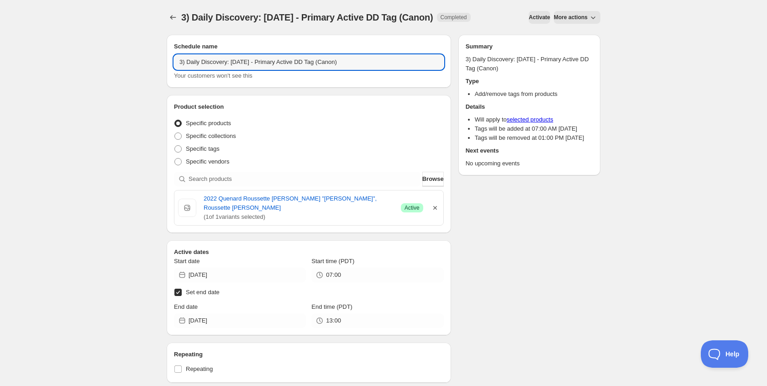
type input "3) Daily Discovery: [DATE] - Primary Active DD Tag (Canon)"
click at [433, 207] on icon "button" at bounding box center [434, 207] width 9 height 9
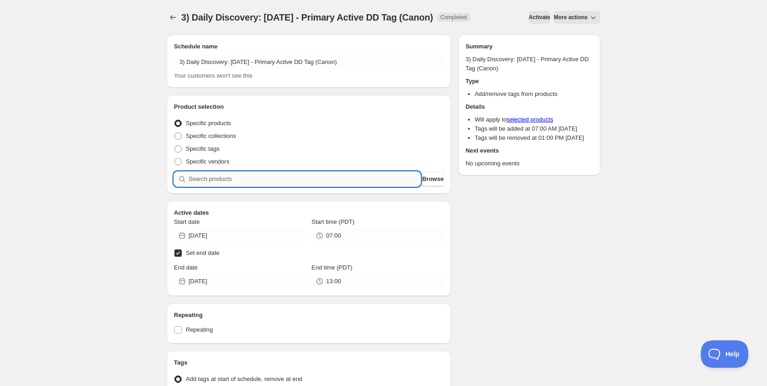
click at [337, 182] on input "search" at bounding box center [304, 179] width 232 height 15
paste input "SOMM2310-CCC19LDP-750"
type input "SOMM2310-CCC19LDP-750"
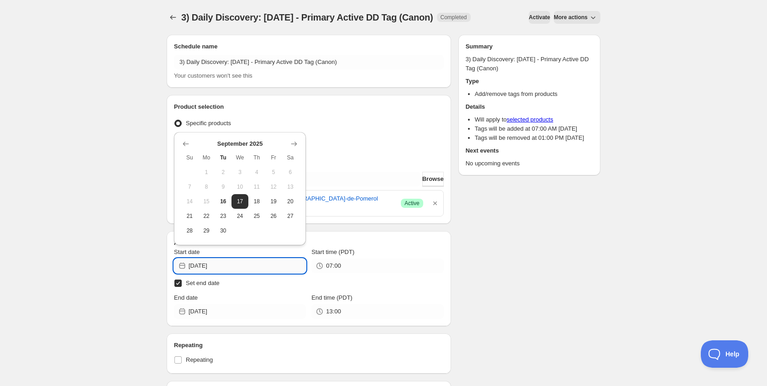
click at [266, 266] on input "[DATE]" at bounding box center [246, 265] width 117 height 15
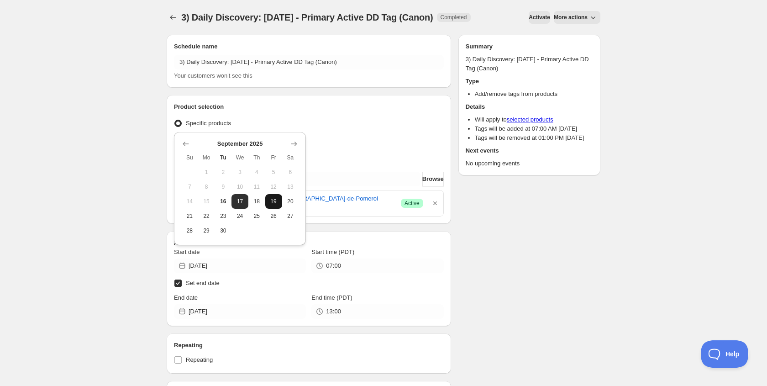
click at [273, 200] on span "19" at bounding box center [274, 201] width 10 height 7
type input "[DATE]"
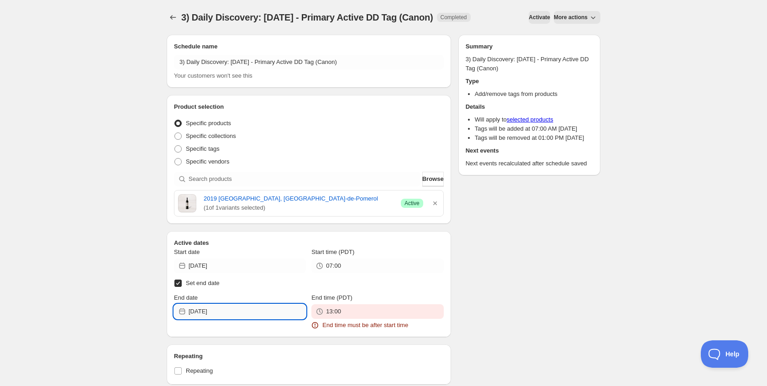
click at [254, 310] on input "[DATE]" at bounding box center [246, 311] width 117 height 15
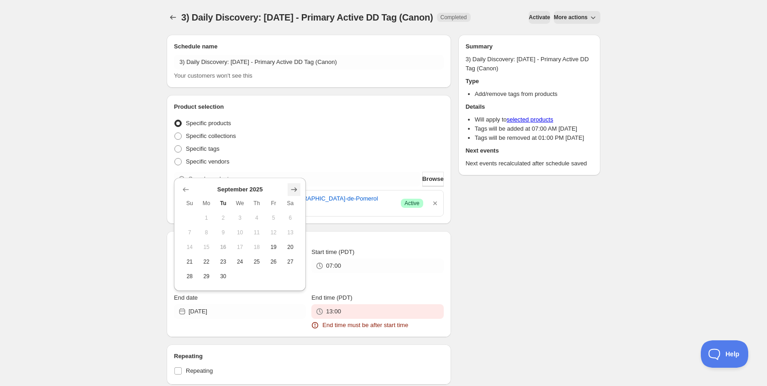
click at [297, 188] on icon "Show next month, October 2025" at bounding box center [293, 189] width 9 height 9
click at [260, 219] on span "2" at bounding box center [257, 217] width 10 height 7
type input "[DATE]"
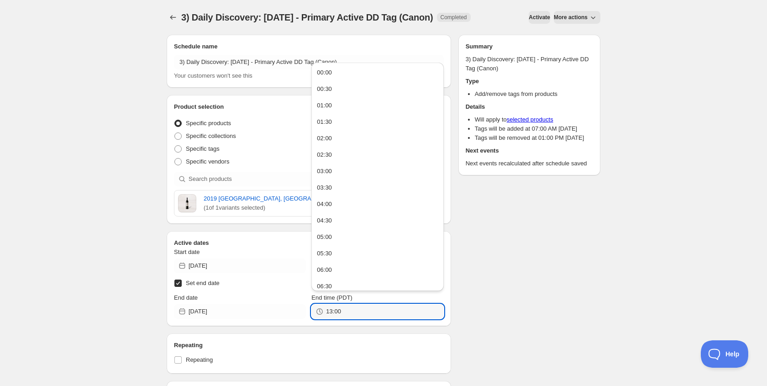
drag, startPoint x: 350, startPoint y: 312, endPoint x: 218, endPoint y: 302, distance: 131.8
click at [219, 302] on div "End date [DATE] End time (PDT) 13:00" at bounding box center [309, 306] width 270 height 26
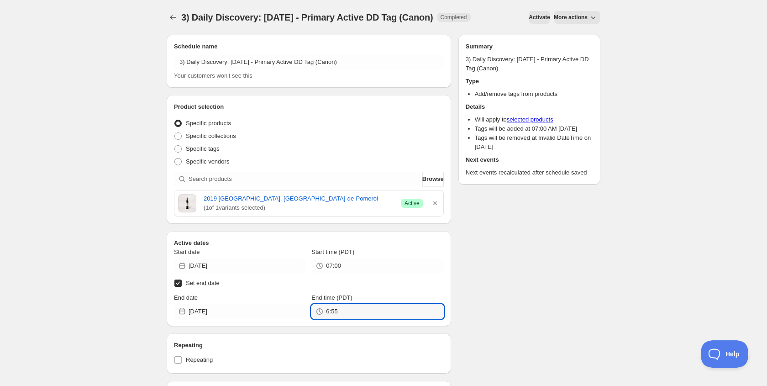
type input "06:55"
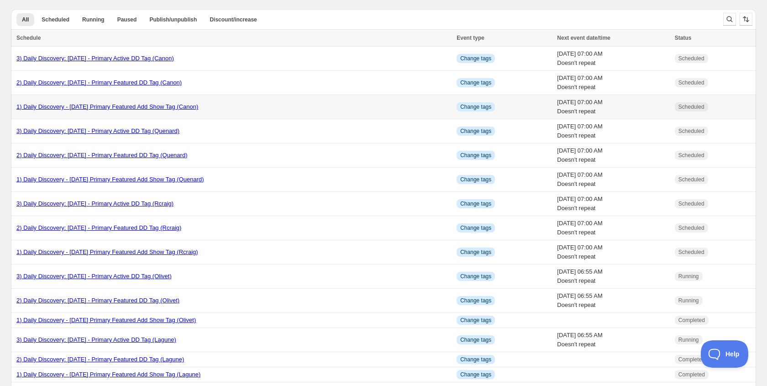
click at [104, 104] on link "1) Daily Discovery - [DATE] Primary Featured Add Show Tag (Canon)" at bounding box center [107, 106] width 182 height 7
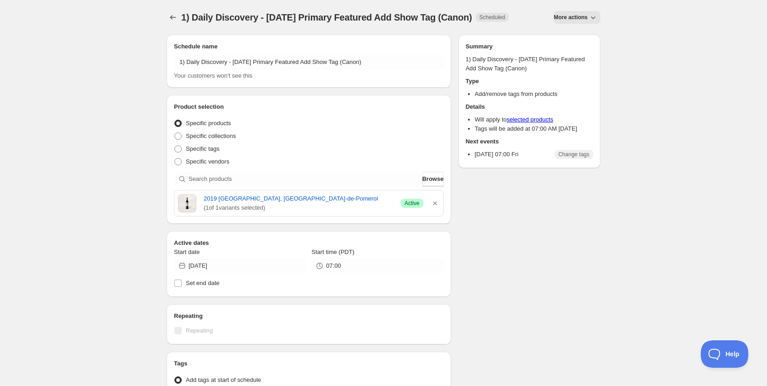
click at [563, 14] on span "More actions" at bounding box center [570, 17] width 34 height 7
click at [568, 36] on span "Duplicate" at bounding box center [576, 36] width 25 height 7
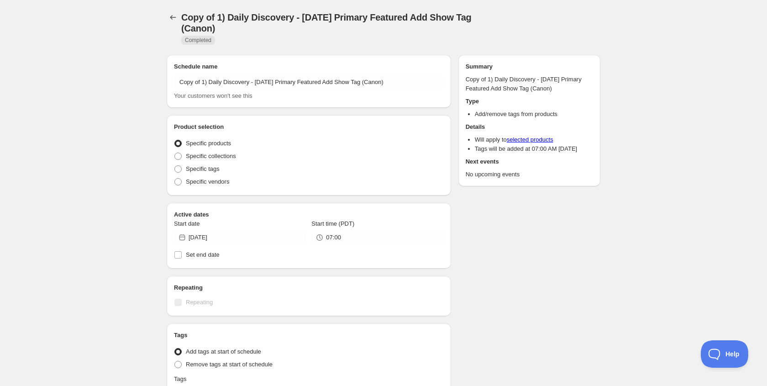
radio input "true"
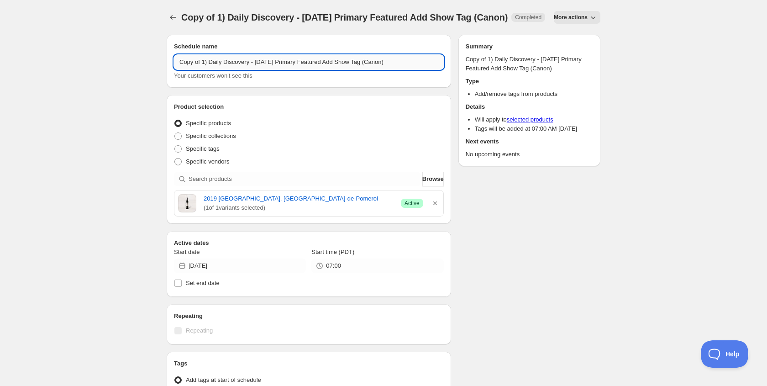
click at [318, 68] on input "Copy of 1) Daily Discovery - [DATE] Primary Featured Add Show Tag (Canon)" at bounding box center [309, 62] width 270 height 15
click at [316, 69] on input "Copy of 1) Daily Discovery - [DATE] Primary Featured Add Show Tag (Canon)" at bounding box center [309, 62] width 270 height 15
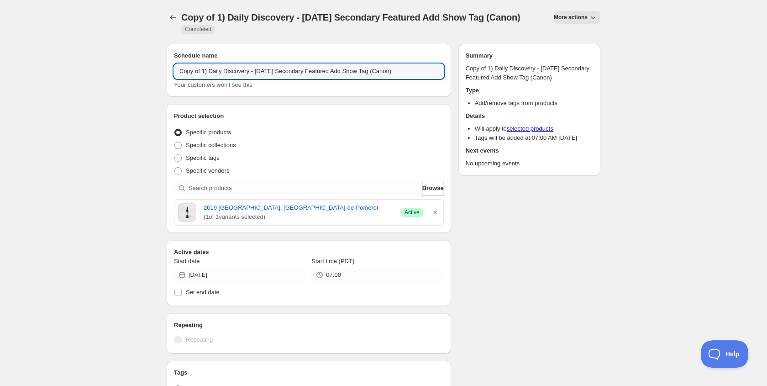
scroll to position [8, 0]
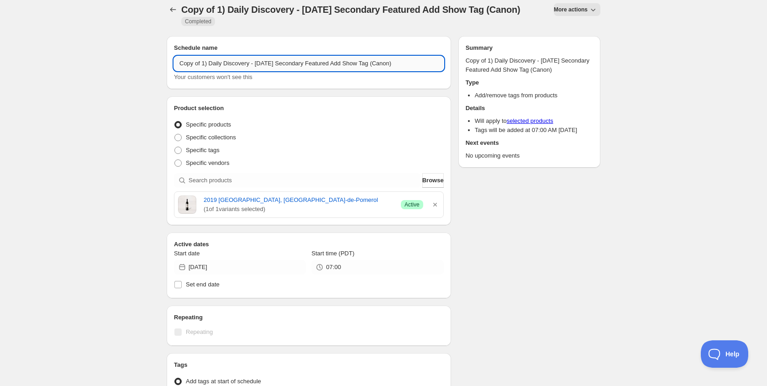
click at [413, 64] on input "Copy of 1) Daily Discovery - [DATE] Secondary Featured Add Show Tag (Canon)" at bounding box center [309, 63] width 270 height 15
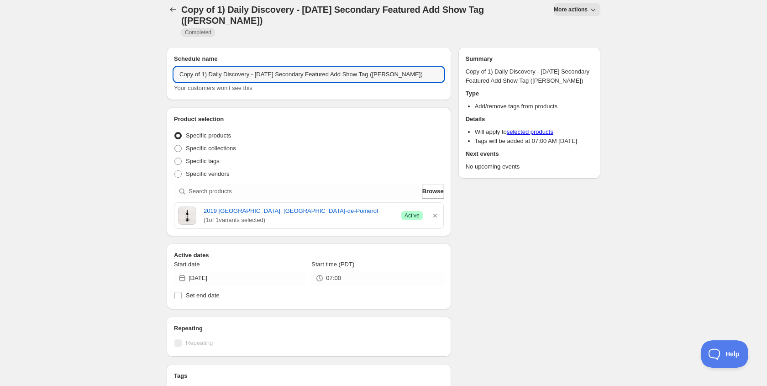
type input "Copy of 1) Daily Discovery - [DATE] Secondary Featured Add Show Tag ([PERSON_NA…"
click at [435, 216] on icon "button" at bounding box center [435, 216] width 4 height 4
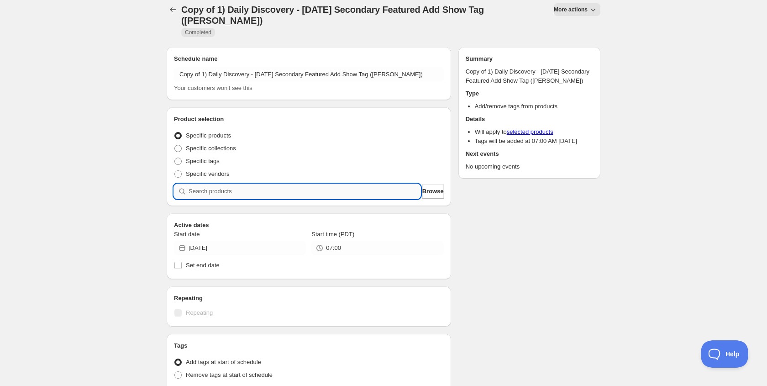
click at [251, 185] on input "search" at bounding box center [304, 191] width 232 height 15
paste input ""SOMM2509-BOLL16B16-750 ""
type input ""SOMM2509-BOLL16B16-750 ""
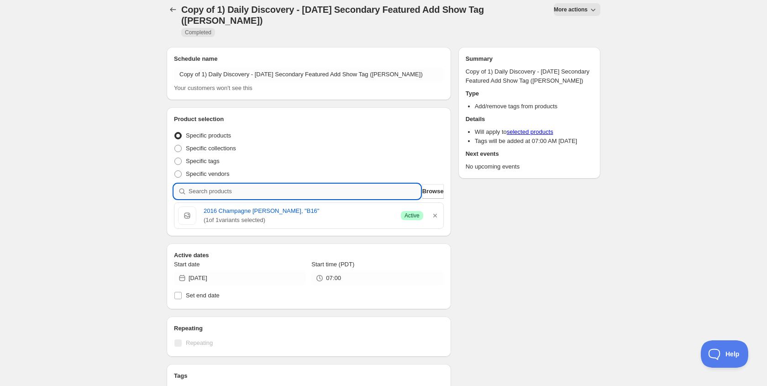
click at [208, 190] on input "search" at bounding box center [304, 191] width 232 height 15
paste input "SOMM2509-BOLLMVPNTX-750"
type input "SOMM2509-BOLLMVPNTX-750"
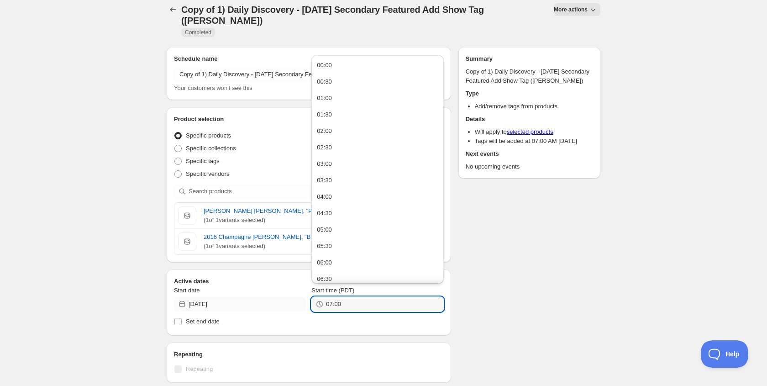
drag, startPoint x: 375, startPoint y: 302, endPoint x: 244, endPoint y: 301, distance: 130.5
click at [244, 301] on div "Start date [DATE] Start time (PDT) 07:00" at bounding box center [309, 299] width 270 height 26
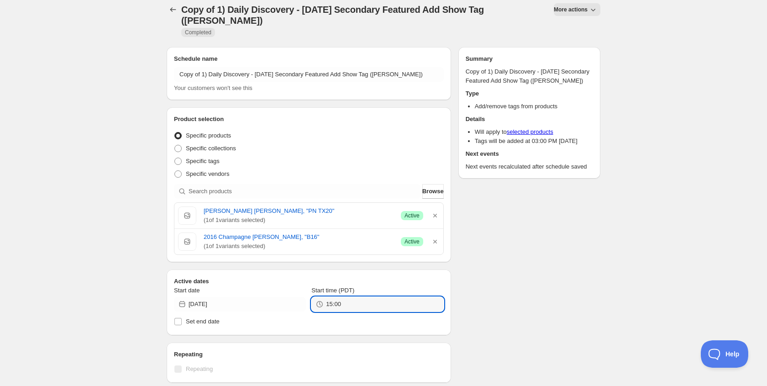
type input "15:00"
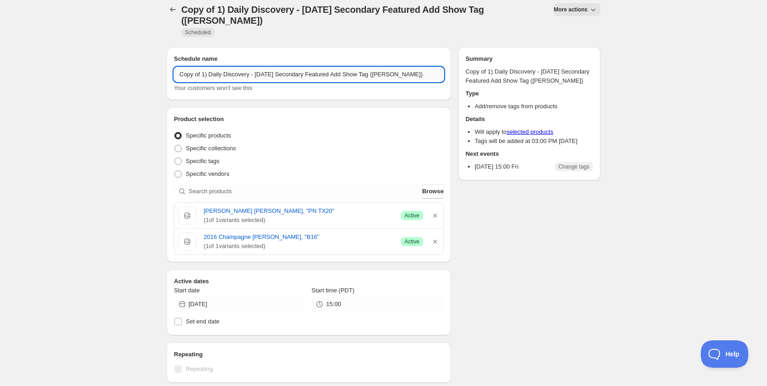
click at [203, 71] on input "Copy of 1) Daily Discovery - [DATE] Secondary Featured Add Show Tag ([PERSON_NA…" at bounding box center [309, 74] width 270 height 15
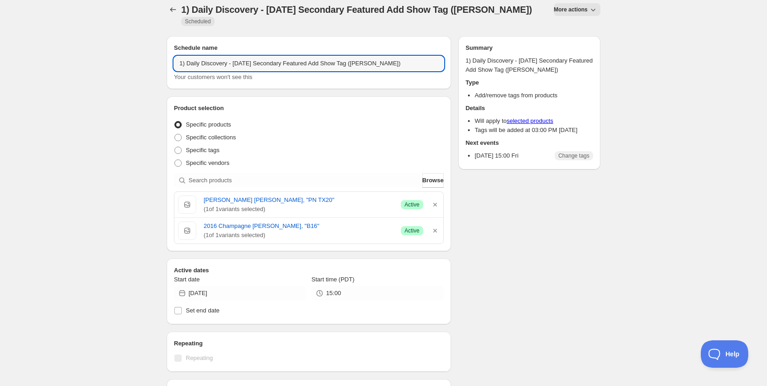
type input "1) Daily Discovery - [DATE] Secondary Featured Add Show Tag ([PERSON_NAME])"
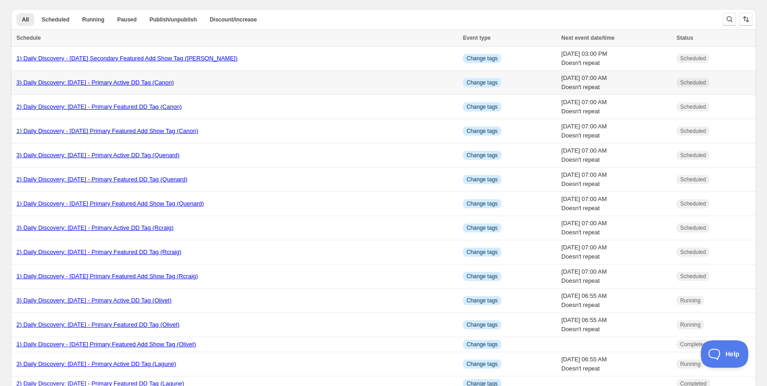
click at [125, 84] on link "3) Daily Discovery: [DATE] - Primary Active DD Tag (Canon)" at bounding box center [94, 82] width 157 height 7
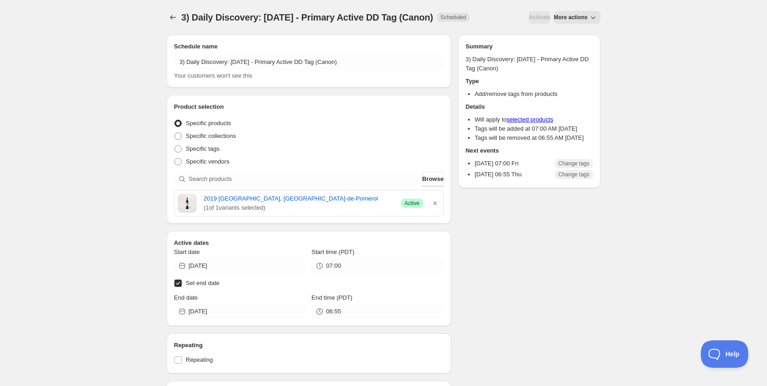
click at [570, 16] on span "More actions" at bounding box center [570, 17] width 34 height 7
click at [564, 31] on button "Duplicate" at bounding box center [571, 36] width 42 height 15
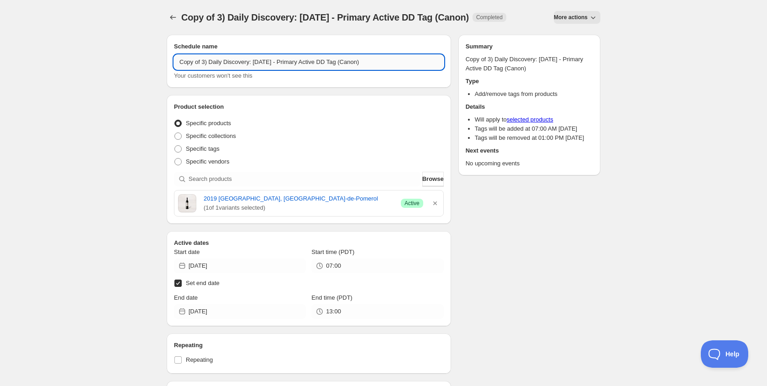
click at [204, 62] on input "Copy of 3) Daily Discovery: [DATE] - Primary Active DD Tag (Canon)" at bounding box center [309, 62] width 270 height 15
drag, startPoint x: 295, startPoint y: 61, endPoint x: 295, endPoint y: 68, distance: 7.3
click at [295, 63] on input "3) Daily Discovery: [DATE] - Primary Active DD Tag (Canon)" at bounding box center [309, 62] width 270 height 15
click at [366, 59] on input "3) Daily Discovery: [DATE] - Secondary Active DD Tag (Canon)" at bounding box center [309, 62] width 270 height 15
type input "3) Daily Discovery: [DATE] - Secondary Active DD Tag ([PERSON_NAME])"
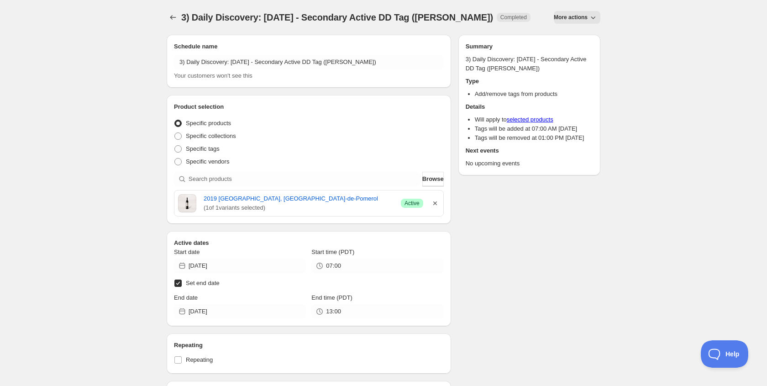
click at [432, 204] on icon "button" at bounding box center [434, 202] width 9 height 9
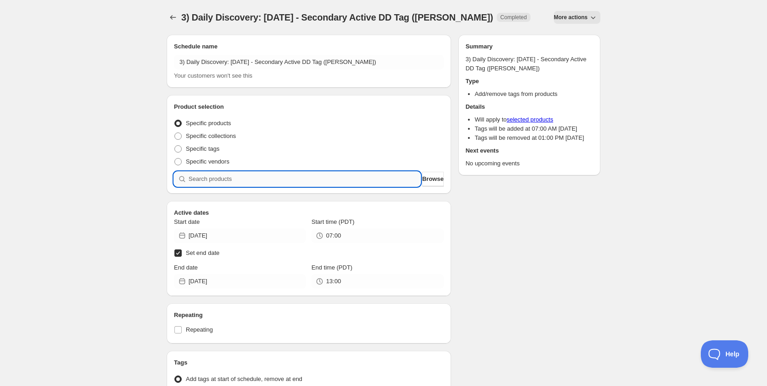
click at [389, 182] on input "search" at bounding box center [304, 179] width 232 height 15
paste input "SOMM2509-BOLLMVPNTX-750"
type input "SOMM2509-BOLLMVPNTX-750"
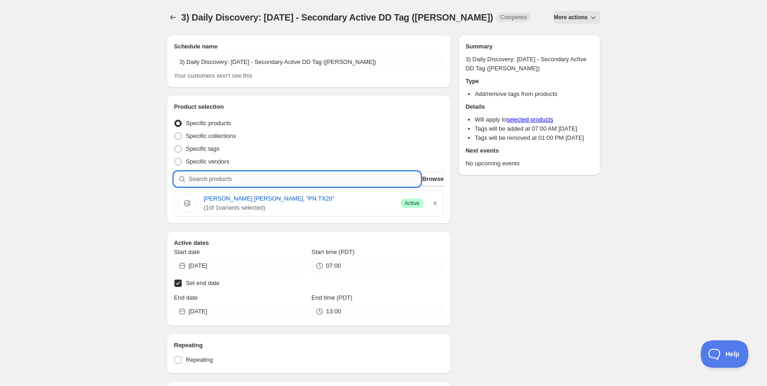
click at [326, 177] on input "search" at bounding box center [304, 179] width 232 height 15
paste input ""SOMM2509-BOLL16B16-750 ""
type input ""SOMM2509-BOLL16B16-750 ""
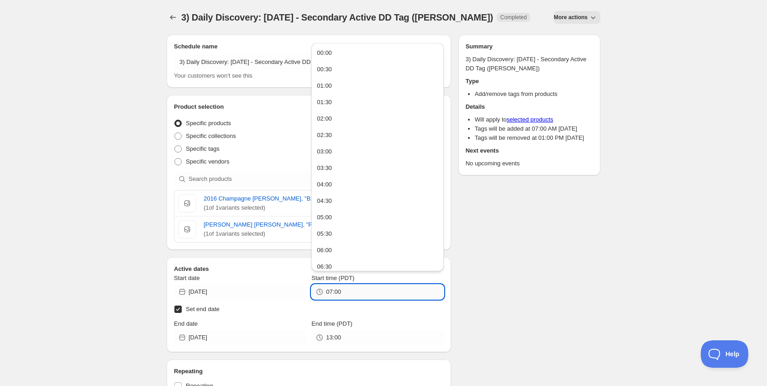
click at [361, 293] on input "07:00" at bounding box center [384, 291] width 117 height 15
drag, startPoint x: 361, startPoint y: 293, endPoint x: 245, endPoint y: 295, distance: 116.4
click at [245, 295] on div "Start date [DATE] Start time (PDT) 07:00" at bounding box center [309, 286] width 270 height 26
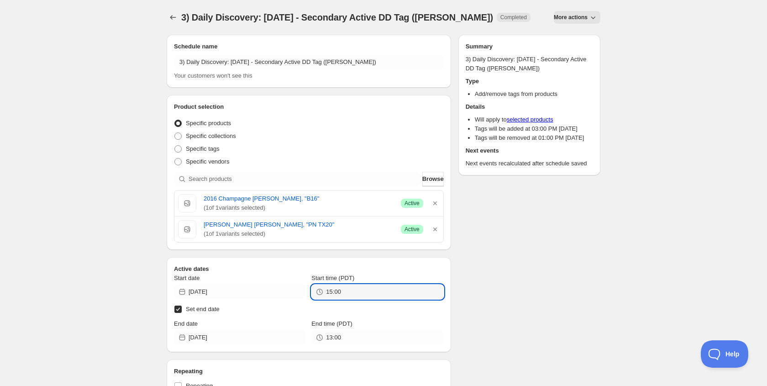
type input "15:00"
click at [362, 311] on label "Set end date" at bounding box center [309, 309] width 270 height 13
click at [182, 311] on input "Set end date" at bounding box center [177, 308] width 7 height 7
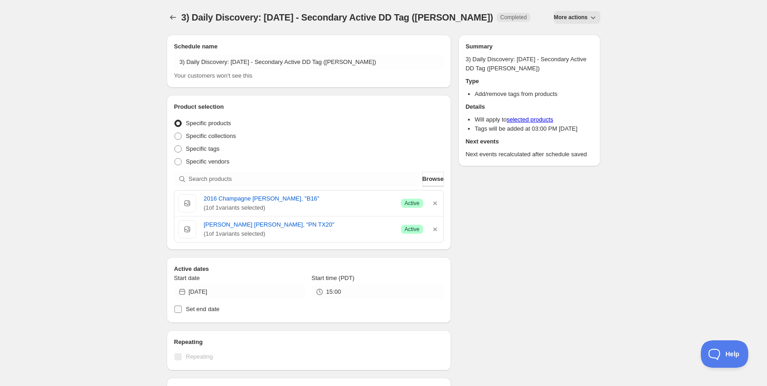
click at [198, 309] on span "Set end date" at bounding box center [203, 308] width 34 height 7
click at [182, 309] on input "Set end date" at bounding box center [177, 308] width 7 height 7
checkbox input "true"
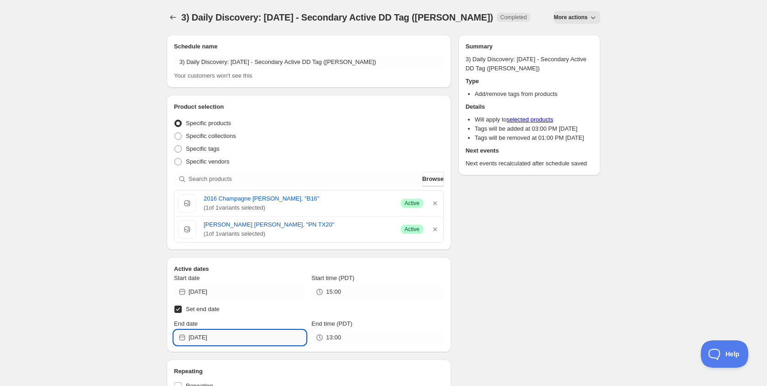
click at [250, 339] on input "[DATE]" at bounding box center [246, 337] width 117 height 15
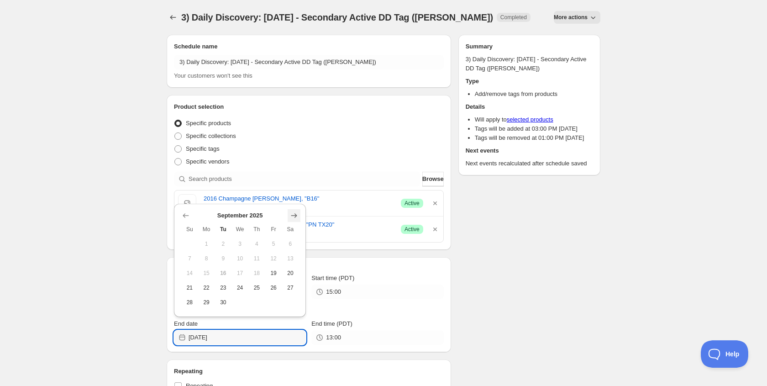
click at [294, 215] on icon "Show next month, October 2025" at bounding box center [294, 215] width 6 height 5
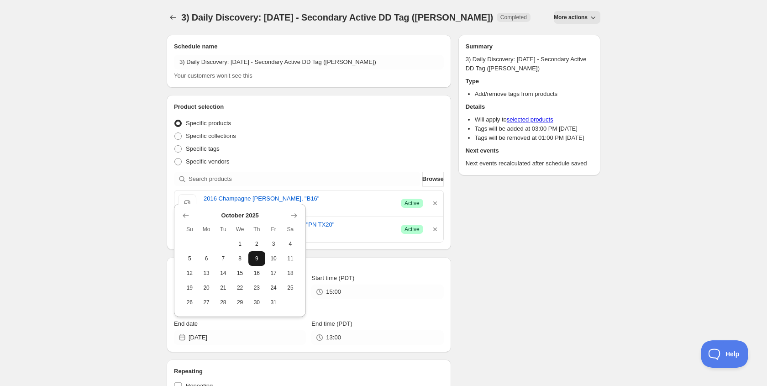
click at [257, 258] on span "9" at bounding box center [257, 258] width 10 height 7
type input "[DATE]"
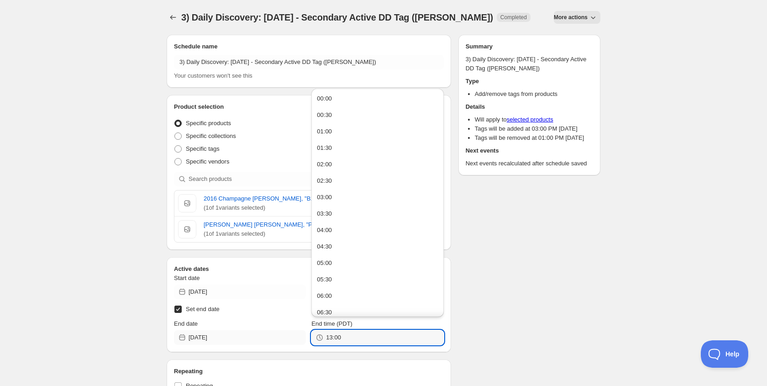
drag, startPoint x: 323, startPoint y: 340, endPoint x: 266, endPoint y: 339, distance: 57.1
click at [266, 339] on div "End date [DATE] End time (PDT) 13:00" at bounding box center [309, 332] width 270 height 26
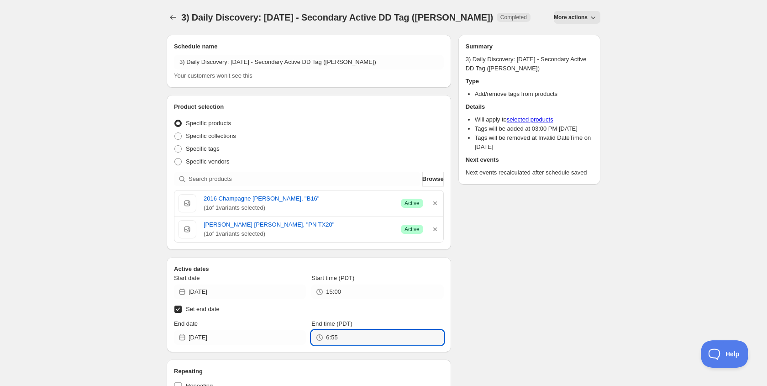
type input "06:55"
click at [528, 307] on div "Schedule name 3) Daily Discovery: [DATE] - Secondary Active DD Tag ([PERSON_NAM…" at bounding box center [379, 317] width 441 height 580
